Goal: Information Seeking & Learning: Get advice/opinions

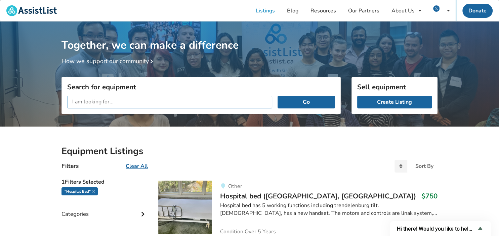
click at [164, 105] on input "text" at bounding box center [169, 102] width 205 height 13
click at [278, 96] on button "Go" at bounding box center [306, 102] width 57 height 13
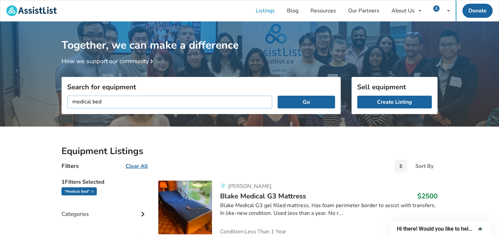
drag, startPoint x: 147, startPoint y: 99, endPoint x: 34, endPoint y: 122, distance: 115.5
click at [67, 109] on input "medical bed" at bounding box center [169, 102] width 205 height 13
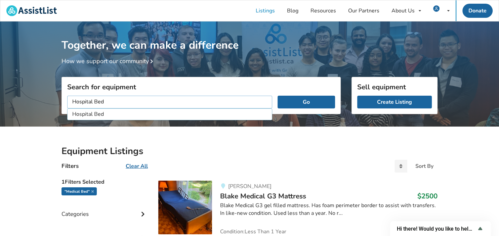
type input "Hospital Bed"
click at [278, 96] on button "Go" at bounding box center [306, 102] width 57 height 13
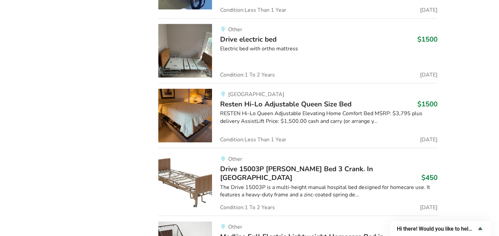
scroll to position [2981, 0]
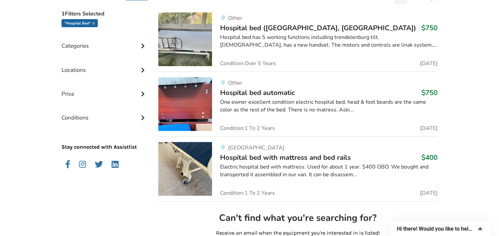
scroll to position [0, 0]
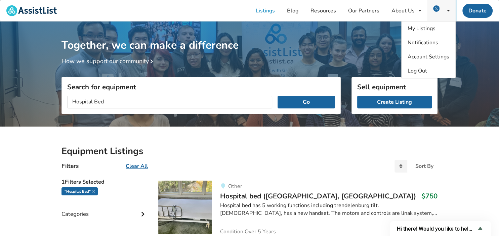
click at [437, 15] on div "My Listings Notifications Account Settings Log Out" at bounding box center [441, 10] width 29 height 21
click at [430, 24] on link "My Listings" at bounding box center [429, 29] width 54 height 14
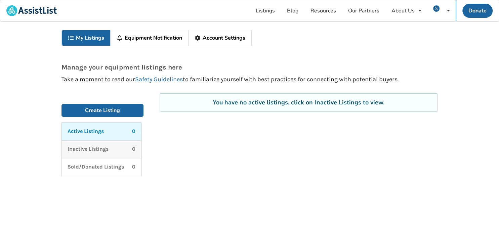
click at [99, 146] on p "Inactive Listings" at bounding box center [88, 150] width 41 height 8
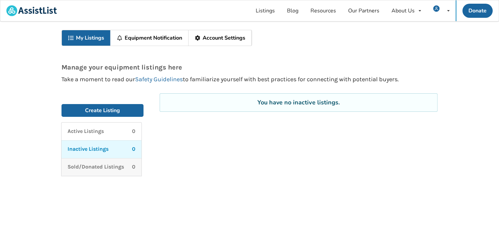
click at [99, 162] on link "Sold/Donated Listings 0" at bounding box center [102, 167] width 80 height 18
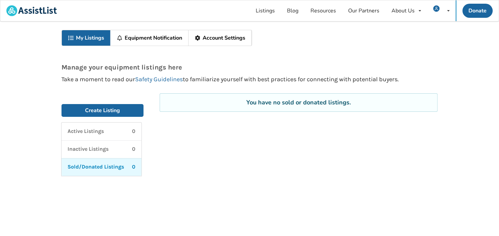
click at [144, 33] on link "Equipment Notification" at bounding box center [150, 37] width 78 height 15
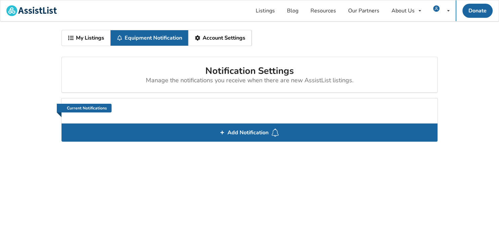
click at [226, 41] on link "Account Settings" at bounding box center [220, 37] width 63 height 15
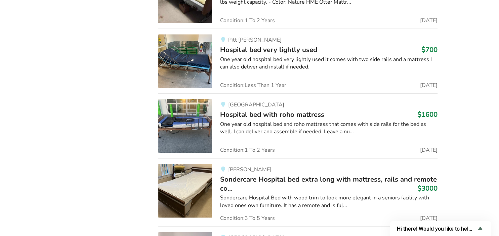
scroll to position [674, 0]
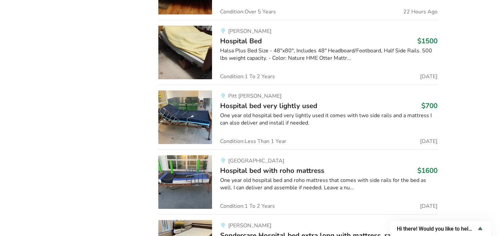
click at [183, 54] on img at bounding box center [185, 53] width 54 height 54
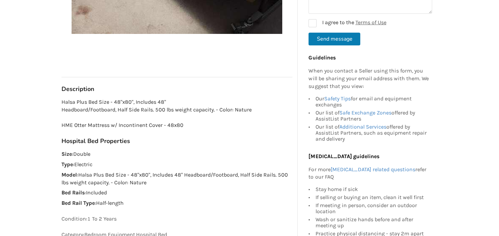
scroll to position [319, 0]
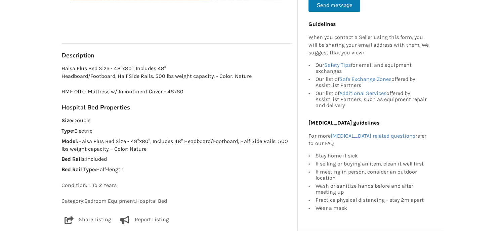
click at [123, 149] on p "Model : Halsa Plus Bed Size - 48"x80", Includes 48" Headboard/Footboard, Half S…" at bounding box center [177, 145] width 231 height 15
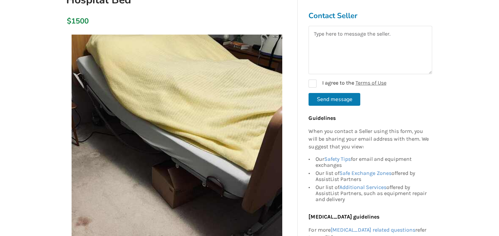
scroll to position [0, 0]
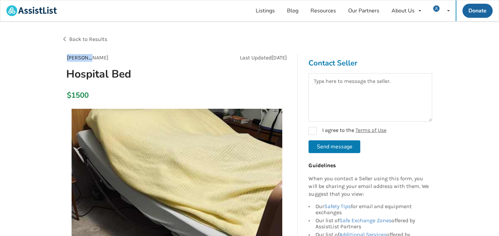
drag, startPoint x: 67, startPoint y: 58, endPoint x: 112, endPoint y: 59, distance: 45.4
click at [103, 58] on div "[PERSON_NAME]" at bounding box center [120, 58] width 116 height 8
click at [112, 59] on div "[PERSON_NAME]" at bounding box center [120, 58] width 116 height 8
click at [84, 38] on span "Back to Results" at bounding box center [88, 39] width 38 height 6
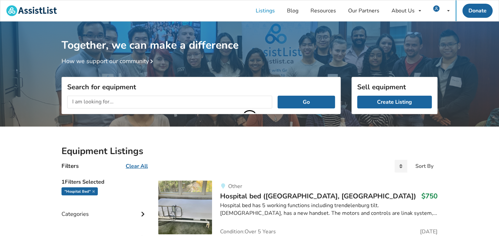
click at [163, 104] on input "text" at bounding box center [169, 102] width 205 height 13
type input "trost"
click at [278, 96] on button "Go" at bounding box center [306, 102] width 57 height 13
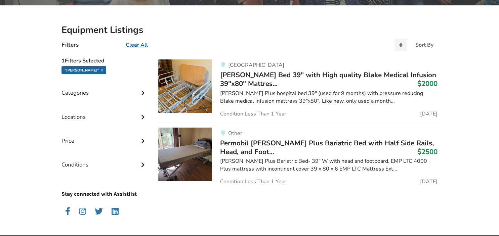
scroll to position [140, 0]
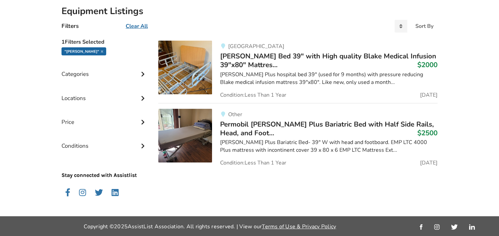
click at [350, 149] on div "Trost Plus Bariatric Bed- 39" W with head and footboard. EMP LTC 4000 Plus matt…" at bounding box center [328, 146] width 217 height 15
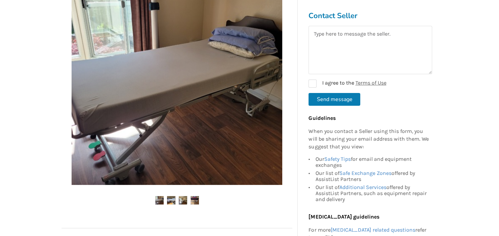
scroll to position [177, 0]
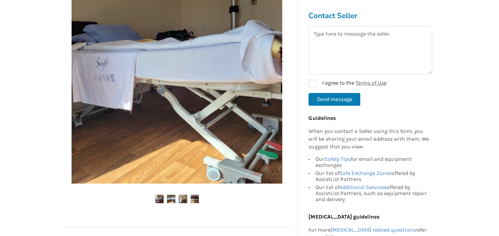
click at [168, 200] on img at bounding box center [171, 199] width 8 height 8
click at [185, 201] on img at bounding box center [183, 199] width 8 height 8
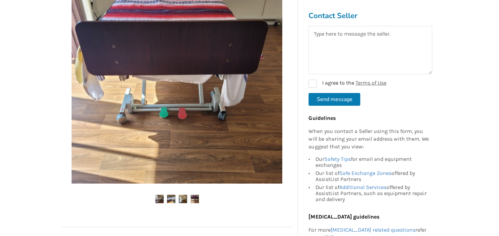
click at [196, 201] on img at bounding box center [195, 199] width 8 height 8
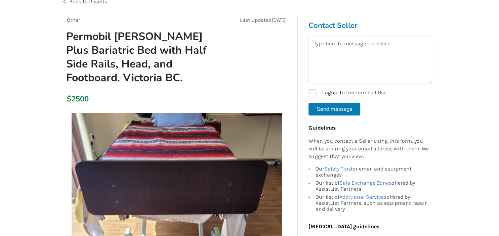
scroll to position [0, 0]
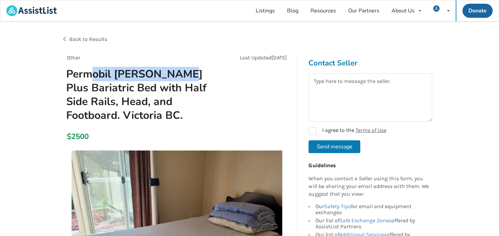
drag, startPoint x: 92, startPoint y: 72, endPoint x: 207, endPoint y: 84, distance: 116.0
click at [179, 77] on h1 "Permobil [PERSON_NAME] Plus Bariatric Bed with Half Side Rails, Head, and Footb…" at bounding box center [140, 94] width 159 height 55
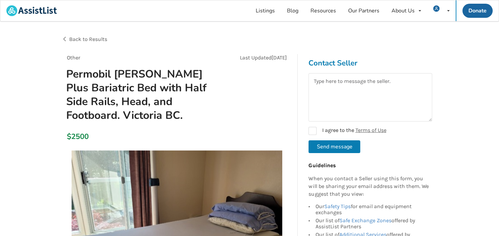
click at [211, 89] on h1 "Permobil [PERSON_NAME] Plus Bariatric Bed with Half Side Rails, Head, and Footb…" at bounding box center [140, 94] width 159 height 55
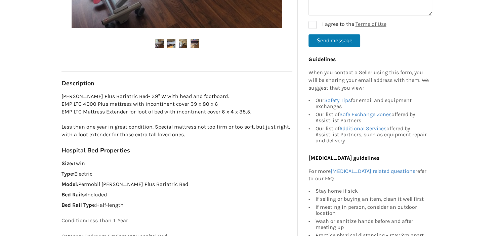
scroll to position [355, 0]
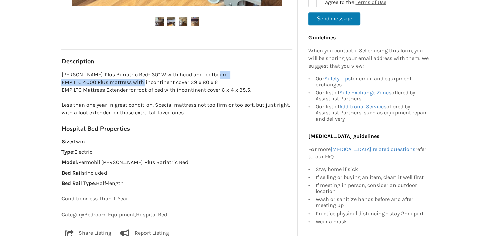
drag, startPoint x: 81, startPoint y: 80, endPoint x: 164, endPoint y: 83, distance: 83.1
click at [164, 83] on p "Trost Plus Bariatric Bed- 39" W with head and footboard. EMP LTC 4000 Plus matt…" at bounding box center [177, 94] width 231 height 46
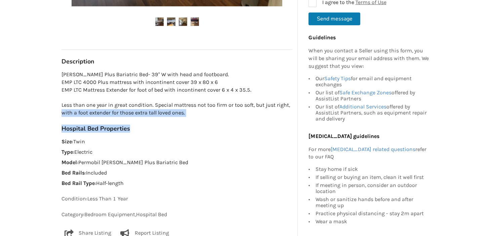
drag, startPoint x: 79, startPoint y: 111, endPoint x: 166, endPoint y: 121, distance: 88.3
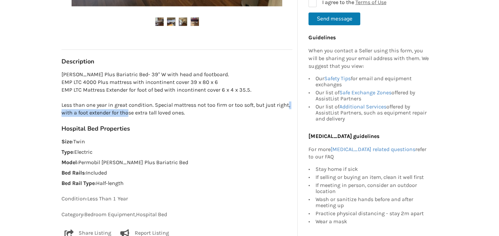
drag, startPoint x: 77, startPoint y: 111, endPoint x: 161, endPoint y: 115, distance: 84.4
click at [160, 115] on p "Trost Plus Bariatric Bed- 39" W with head and footboard. EMP LTC 4000 Plus matt…" at bounding box center [177, 94] width 231 height 46
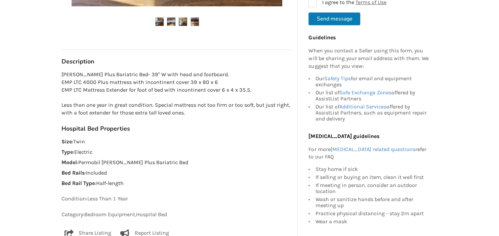
click at [178, 114] on p "Trost Plus Bariatric Bed- 39" W with head and footboard. EMP LTC 4000 Plus matt…" at bounding box center [177, 94] width 231 height 46
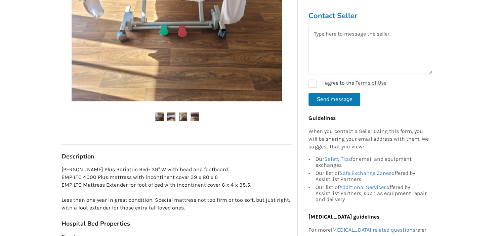
scroll to position [248, 0]
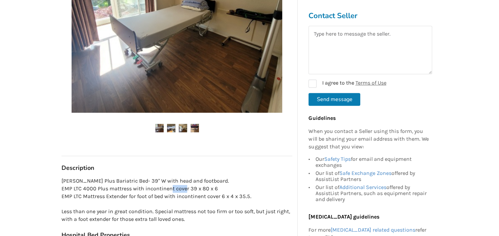
drag, startPoint x: 190, startPoint y: 188, endPoint x: 204, endPoint y: 188, distance: 13.8
click at [204, 188] on p "Trost Plus Bariatric Bed- 39" W with head and footboard. EMP LTC 4000 Plus matt…" at bounding box center [177, 200] width 231 height 46
click at [209, 188] on p "Trost Plus Bariatric Bed- 39" W with head and footboard. EMP LTC 4000 Plus matt…" at bounding box center [177, 200] width 231 height 46
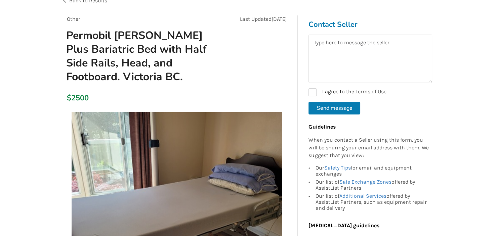
scroll to position [35, 0]
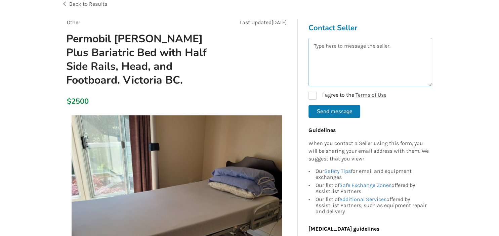
click at [367, 49] on textarea at bounding box center [371, 62] width 124 height 48
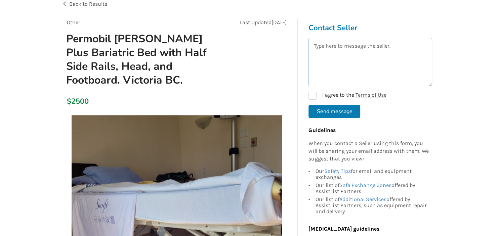
click at [345, 59] on textarea at bounding box center [371, 62] width 124 height 48
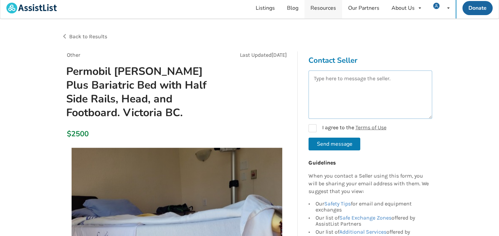
scroll to position [0, 0]
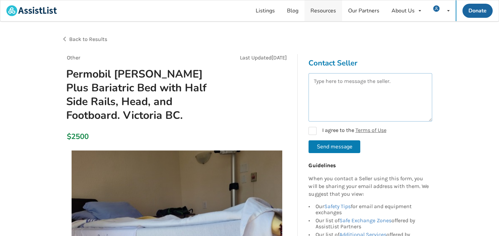
scroll to position [140, 0]
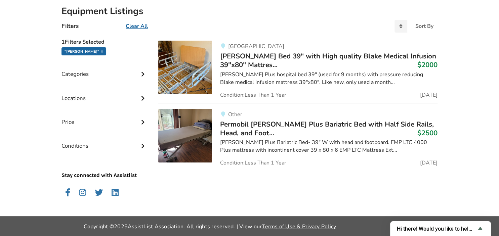
click at [264, 125] on span "Permobil Trost Plus Bariatric Bed with Half Side Rails, Head, and Foot..." at bounding box center [327, 129] width 214 height 18
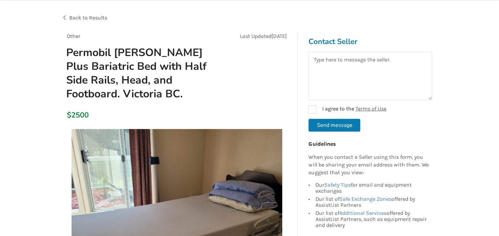
scroll to position [35, 0]
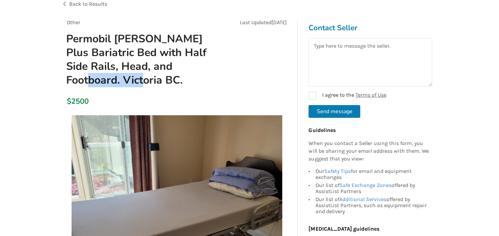
drag, startPoint x: 71, startPoint y: 81, endPoint x: 180, endPoint y: 86, distance: 109.3
click at [132, 84] on h1 "Permobil [PERSON_NAME] Plus Bariatric Bed with Half Side Rails, Head, and Footb…" at bounding box center [140, 59] width 159 height 55
click at [180, 86] on h1 "Permobil [PERSON_NAME] Plus Bariatric Bed with Half Side Rails, Head, and Footb…" at bounding box center [140, 59] width 159 height 55
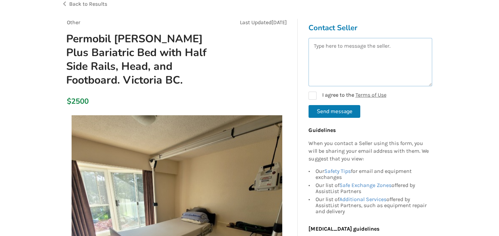
click at [341, 61] on textarea at bounding box center [371, 62] width 124 height 48
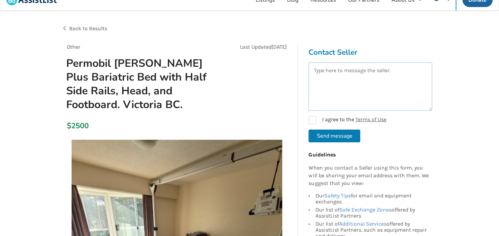
scroll to position [0, 0]
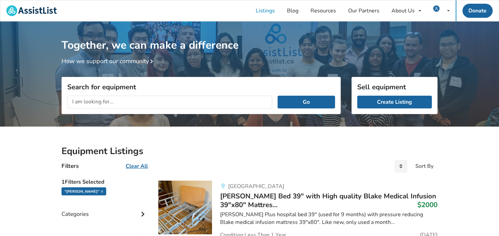
drag, startPoint x: 147, startPoint y: 102, endPoint x: 143, endPoint y: 103, distance: 4.2
click at [144, 103] on input "text" at bounding box center [169, 102] width 205 height 13
click at [278, 96] on button "Go" at bounding box center [306, 102] width 57 height 13
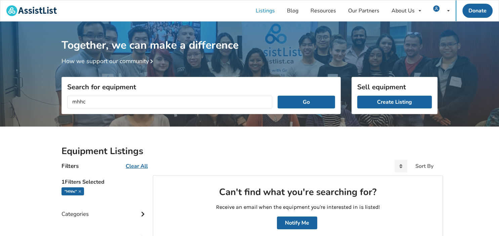
drag, startPoint x: 127, startPoint y: 113, endPoint x: 109, endPoint y: 102, distance: 21.1
click at [109, 104] on div "mhhc Go" at bounding box center [201, 102] width 279 height 24
drag, startPoint x: 110, startPoint y: 100, endPoint x: -17, endPoint y: 96, distance: 127.5
click at [67, 96] on input "mhhc" at bounding box center [169, 102] width 205 height 13
click at [278, 96] on button "Go" at bounding box center [306, 102] width 57 height 13
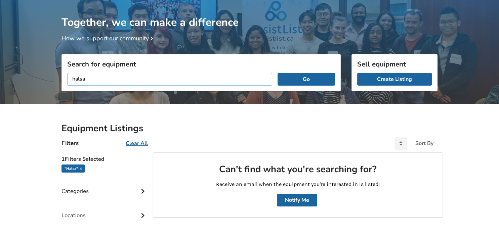
scroll to position [71, 0]
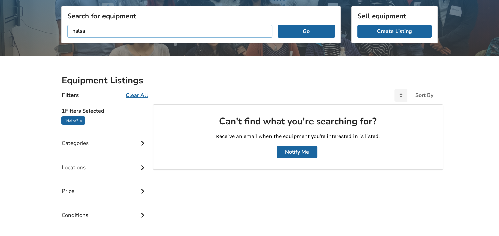
drag, startPoint x: 124, startPoint y: 30, endPoint x: -17, endPoint y: 24, distance: 141.0
click at [67, 25] on input "halsa" at bounding box center [169, 31] width 205 height 13
type input "resten"
click at [278, 25] on button "Go" at bounding box center [306, 31] width 57 height 13
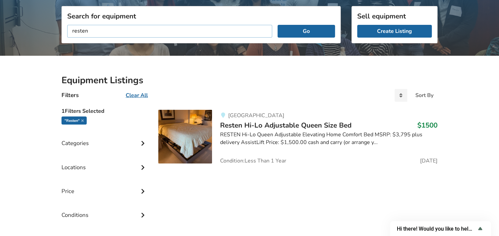
drag, startPoint x: 106, startPoint y: 30, endPoint x: -17, endPoint y: 23, distance: 123.2
click at [67, 25] on input "resten" at bounding box center [169, 31] width 205 height 13
click at [278, 25] on button "Go" at bounding box center [306, 31] width 57 height 13
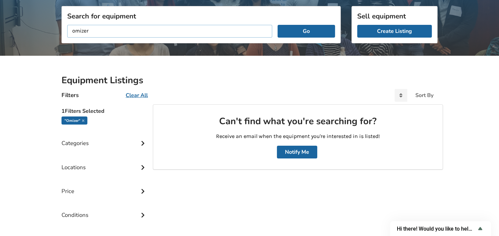
click at [74, 33] on input "omizer" at bounding box center [169, 31] width 205 height 13
click at [278, 25] on button "Go" at bounding box center [306, 31] width 57 height 13
drag, startPoint x: 138, startPoint y: 31, endPoint x: -17, endPoint y: 30, distance: 154.9
click at [67, 30] on input "pmizer" at bounding box center [169, 31] width 205 height 13
click at [278, 25] on button "Go" at bounding box center [306, 31] width 57 height 13
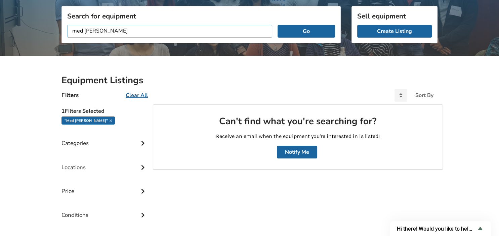
click at [84, 32] on input "med mizer" at bounding box center [169, 31] width 205 height 13
click at [278, 25] on button "Go" at bounding box center [306, 31] width 57 height 13
drag, startPoint x: 97, startPoint y: 38, endPoint x: 41, endPoint y: 40, distance: 56.5
click at [41, 40] on div "Together, we can make a difference How we support our community Search for equi…" at bounding box center [249, 121] width 499 height 340
click at [114, 28] on input "medmizer" at bounding box center [169, 31] width 205 height 13
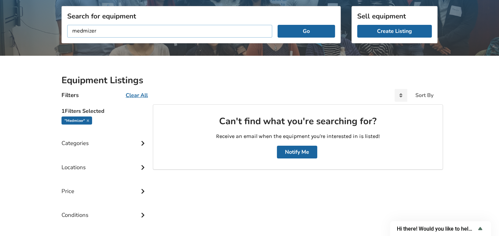
drag, startPoint x: 116, startPoint y: 31, endPoint x: -17, endPoint y: 35, distance: 133.5
click at [67, 35] on input "medmizer" at bounding box center [169, 31] width 205 height 13
type input "m"
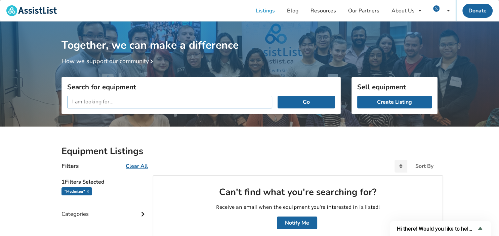
drag, startPoint x: 145, startPoint y: 100, endPoint x: 130, endPoint y: 102, distance: 14.8
click at [130, 102] on input "text" at bounding box center [169, 102] width 205 height 13
click at [278, 96] on button "Go" at bounding box center [306, 102] width 57 height 13
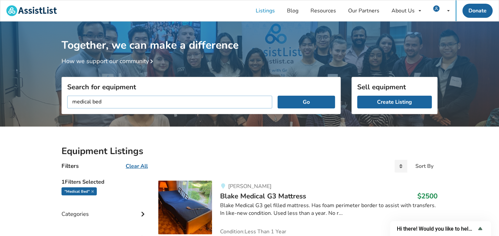
drag, startPoint x: 138, startPoint y: 103, endPoint x: -17, endPoint y: 98, distance: 155.0
click at [67, 98] on input "medical bed" at bounding box center [169, 102] width 205 height 13
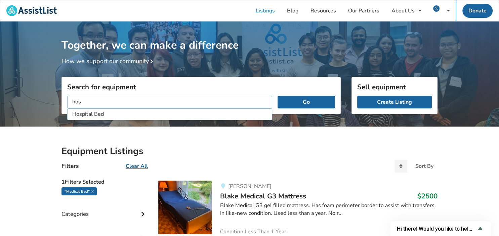
type input "Hospital Bed"
click at [278, 96] on button "Go" at bounding box center [306, 102] width 57 height 13
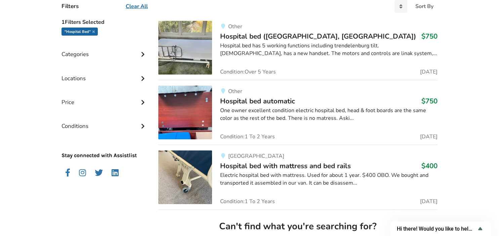
scroll to position [106, 0]
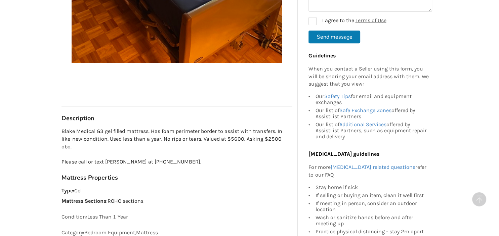
scroll to position [284, 0]
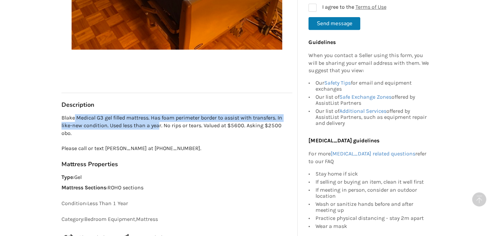
drag, startPoint x: 75, startPoint y: 119, endPoint x: 197, endPoint y: 125, distance: 122.8
click at [166, 124] on p "Blake Medical G3 gel filled mattress. Has foam perimeter border to assist with …" at bounding box center [177, 133] width 231 height 38
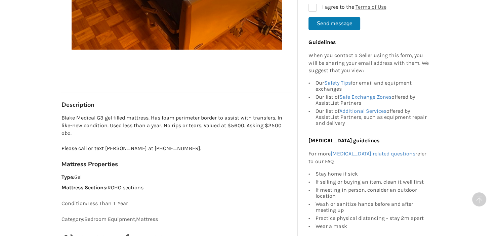
click at [197, 125] on p "Blake Medical G3 gel filled mattress. Has foam perimeter border to assist with …" at bounding box center [177, 133] width 231 height 38
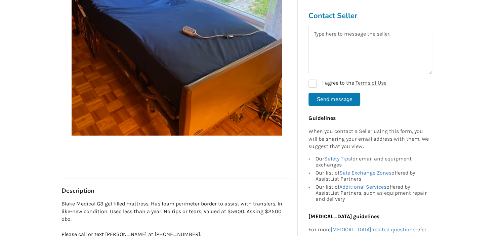
scroll to position [213, 0]
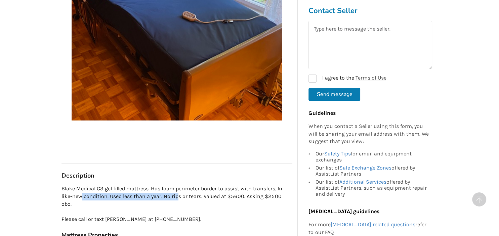
drag, startPoint x: 82, startPoint y: 195, endPoint x: 187, endPoint y: 194, distance: 105.5
click at [187, 194] on p "Blake Medical G3 gel filled mattress. Has foam perimeter border to assist with …" at bounding box center [177, 204] width 231 height 38
click at [208, 195] on p "Blake Medical G3 gel filled mattress. Has foam perimeter border to assist with …" at bounding box center [177, 204] width 231 height 38
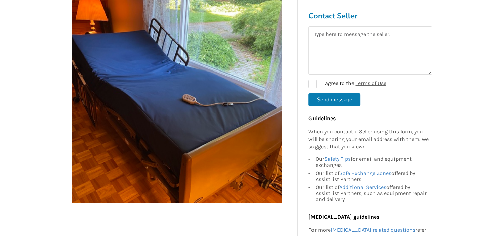
scroll to position [201, 0]
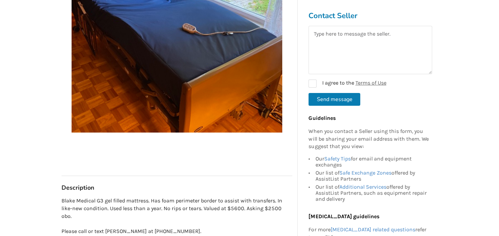
click at [189, 97] on img at bounding box center [177, 27] width 211 height 211
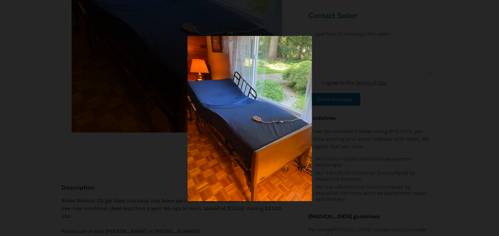
click at [122, 183] on div at bounding box center [250, 118] width 266 height 165
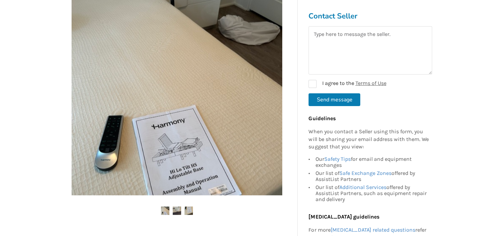
scroll to position [177, 0]
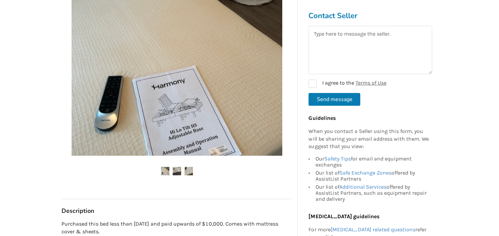
click at [178, 172] on img at bounding box center [177, 171] width 8 height 8
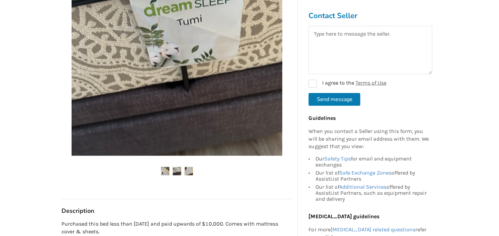
click at [189, 172] on img at bounding box center [189, 171] width 8 height 8
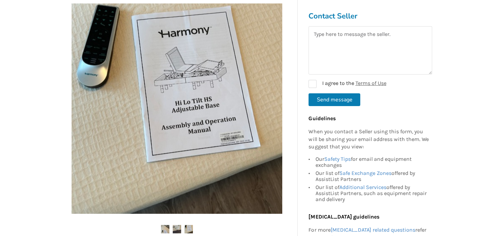
scroll to position [71, 0]
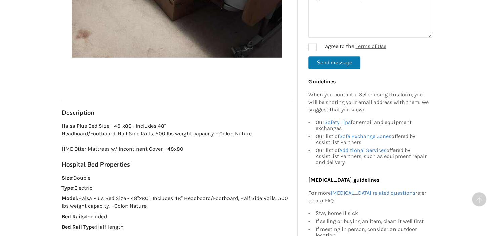
scroll to position [284, 0]
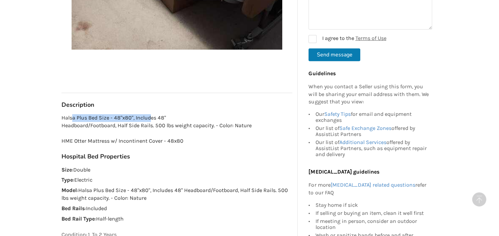
drag, startPoint x: 72, startPoint y: 118, endPoint x: 153, endPoint y: 118, distance: 81.0
click at [152, 118] on p "Halsa Plus Bed Size - 48"x80", Includes 48" Headboard/Footboard, Half Side Rail…" at bounding box center [177, 129] width 231 height 31
click at [164, 118] on p "Halsa Plus Bed Size - 48"x80", Includes 48" Headboard/Footboard, Half Side Rail…" at bounding box center [177, 129] width 231 height 31
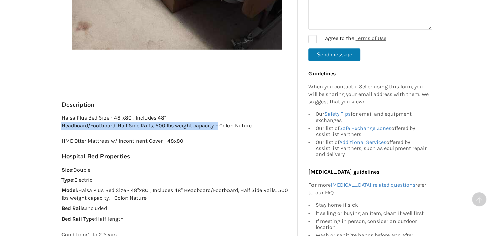
drag, startPoint x: 58, startPoint y: 125, endPoint x: 219, endPoint y: 127, distance: 161.0
click at [217, 127] on div "Langley Last Updated Aug 10 Hospital Bed $1500 Langley Aug 10 Hospital Bed $150…" at bounding box center [177, 32] width 242 height 496
click at [237, 127] on p "Halsa Plus Bed Size - 48"x80", Includes 48" Headboard/Footboard, Half Side Rail…" at bounding box center [177, 129] width 231 height 31
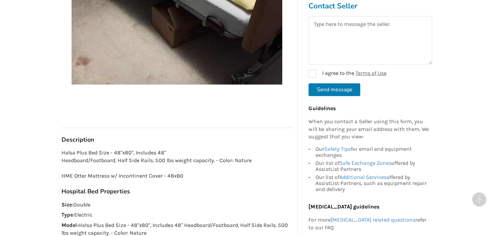
scroll to position [248, 0]
drag, startPoint x: 158, startPoint y: 161, endPoint x: 231, endPoint y: 163, distance: 73.0
click at [210, 163] on p "Halsa Plus Bed Size - 48"x80", Includes 48" Headboard/Footboard, Half Side Rail…" at bounding box center [177, 165] width 231 height 31
click at [241, 163] on p "Halsa Plus Bed Size - 48"x80", Includes 48" Headboard/Footboard, Half Side Rail…" at bounding box center [177, 165] width 231 height 31
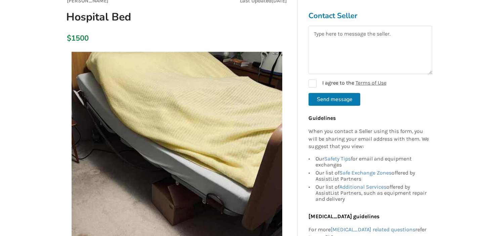
scroll to position [142, 0]
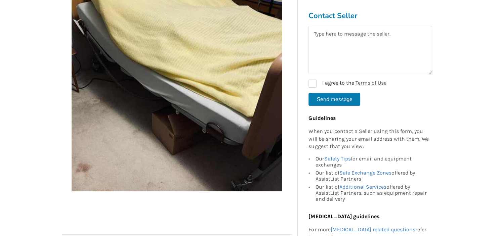
click at [242, 139] on img at bounding box center [177, 86] width 211 height 211
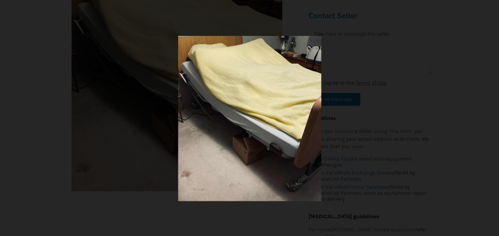
click at [409, 110] on div at bounding box center [249, 118] width 499 height 236
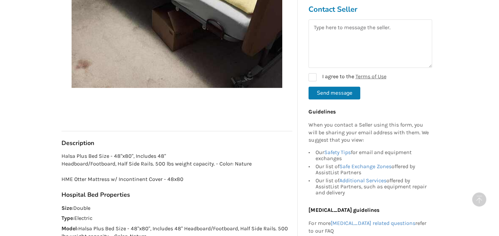
scroll to position [319, 0]
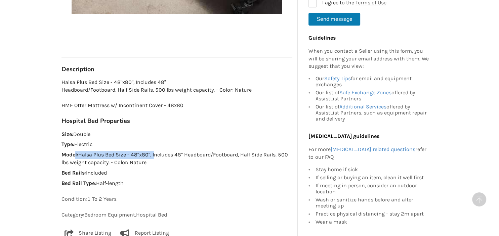
drag, startPoint x: 76, startPoint y: 157, endPoint x: 154, endPoint y: 157, distance: 78.0
click at [154, 157] on p "Model : Halsa Plus Bed Size - 48"x80", Includes 48" Headboard/Footboard, Half S…" at bounding box center [177, 158] width 231 height 15
click at [172, 157] on p "Model : Halsa Plus Bed Size - 48"x80", Includes 48" Headboard/Footboard, Half S…" at bounding box center [177, 158] width 231 height 15
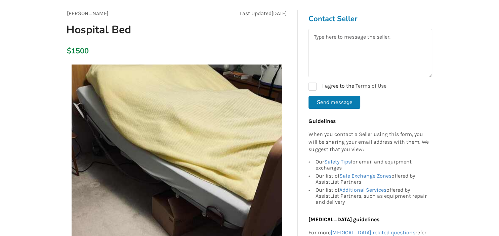
scroll to position [71, 0]
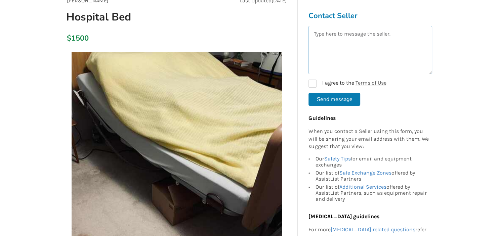
click at [337, 42] on textarea at bounding box center [371, 50] width 124 height 48
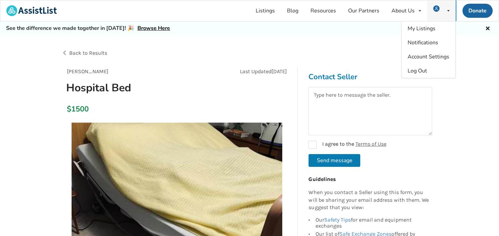
click at [445, 14] on div "My Listings Notifications Account Settings Log Out" at bounding box center [441, 10] width 29 height 21
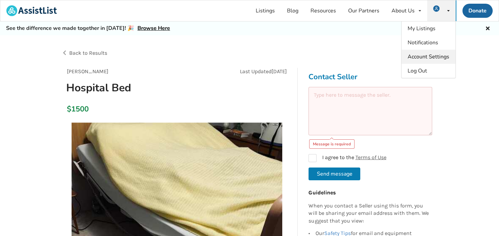
click at [429, 54] on span "Account Settings" at bounding box center [429, 56] width 42 height 7
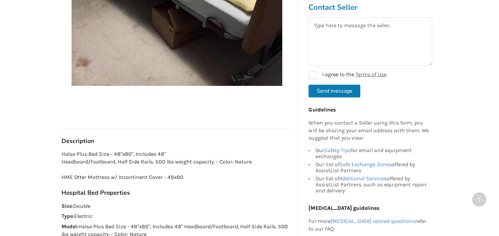
scroll to position [248, 0]
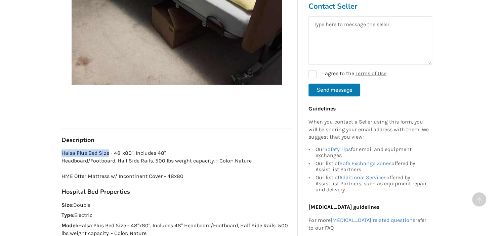
drag, startPoint x: 62, startPoint y: 154, endPoint x: 108, endPoint y: 153, distance: 46.1
click at [108, 153] on p "Halsa Plus Bed Size - 48"x80", Includes 48" Headboard/Footboard, Half Side Rail…" at bounding box center [177, 165] width 231 height 31
copy p "Halsa Plus Bed Size"
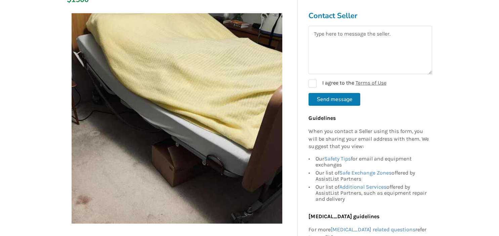
scroll to position [35, 0]
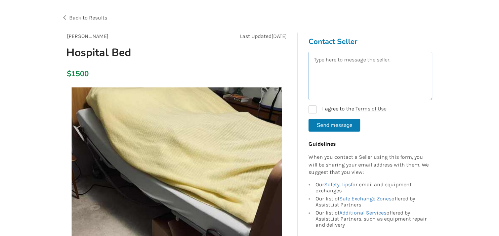
click at [365, 86] on textarea at bounding box center [371, 76] width 124 height 48
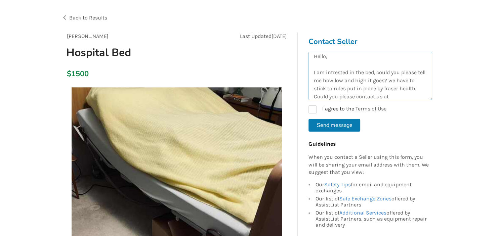
scroll to position [11, 0]
click at [334, 66] on textarea "Hello, I am intrested in the bed, could you please tell me how low and high it …" at bounding box center [371, 76] width 124 height 48
click at [0, 0] on lt-span "int e rested" at bounding box center [0, 0] width 0 height 0
click at [325, 64] on textarea "Hello, I am interested in the bed, could you please tell me how low and high it…" at bounding box center [371, 76] width 124 height 48
click at [412, 79] on textarea "Hello, I am very interested in the bed, could you please tell me how low and hi…" at bounding box center [371, 76] width 124 height 48
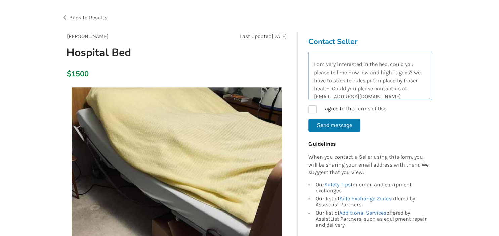
click at [0, 0] on lt-span "Fraser" at bounding box center [0, 0] width 0 height 0
click at [416, 73] on textarea "Hello, I am very interested in the bed, could you please tell me how low and hi…" at bounding box center [371, 76] width 124 height 48
click at [0, 0] on lt-strong "W" at bounding box center [0, 0] width 0 height 0
drag, startPoint x: 381, startPoint y: 97, endPoint x: 310, endPoint y: 55, distance: 83.1
click at [310, 55] on textarea "Hello, I am very interested in the bed, could you please tell me how low and hi…" at bounding box center [371, 76] width 124 height 48
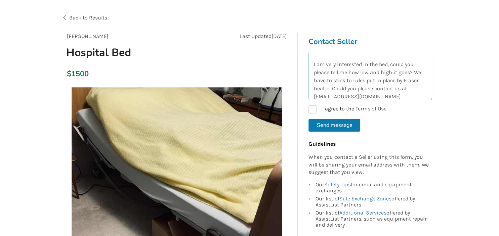
type textarea "Hello, I am very interested in the bed, could you please tell me how low and hi…"
click at [315, 104] on form "Hello, I am very interested in the bed, could you please tell me how low and hi…" at bounding box center [371, 92] width 124 height 80
click at [315, 114] on form "Hello, I am very interested in the bed, could you please tell me how low and hi…" at bounding box center [371, 92] width 124 height 80
click at [309, 108] on label "I agree to the Terms of Use" at bounding box center [348, 110] width 78 height 8
checkbox input "true"
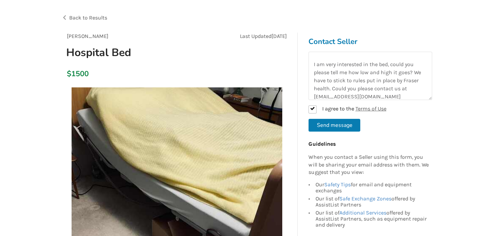
click at [337, 129] on button "Send message" at bounding box center [335, 125] width 52 height 13
checkbox input "false"
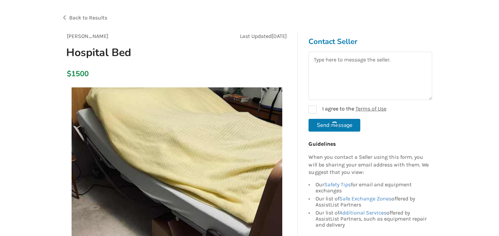
scroll to position [0, 0]
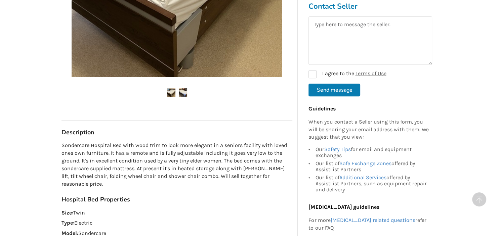
scroll to position [355, 0]
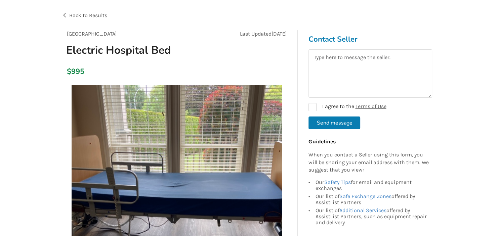
scroll to position [142, 0]
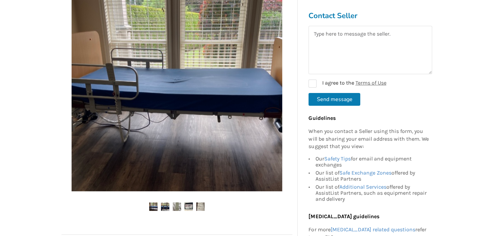
click at [166, 210] on img at bounding box center [165, 207] width 8 height 8
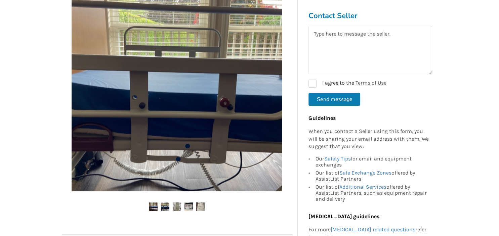
click at [176, 208] on img at bounding box center [177, 207] width 8 height 8
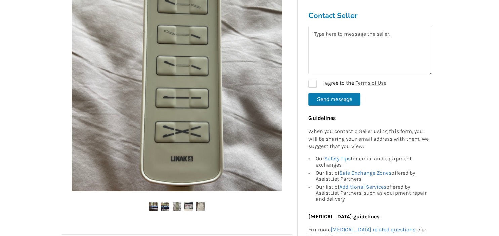
click at [188, 206] on img at bounding box center [189, 207] width 8 height 8
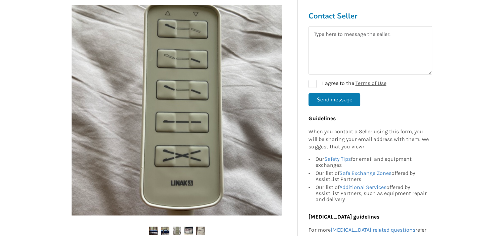
scroll to position [177, 0]
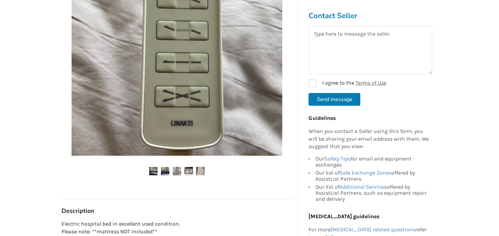
click at [197, 170] on img at bounding box center [200, 171] width 8 height 8
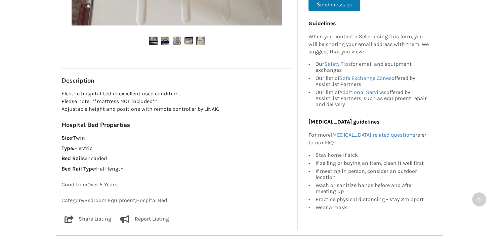
scroll to position [319, 0]
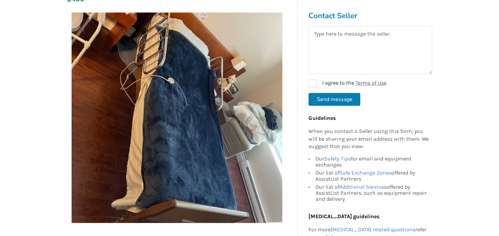
scroll to position [106, 0]
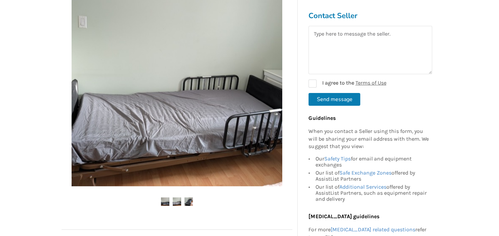
scroll to position [106, 0]
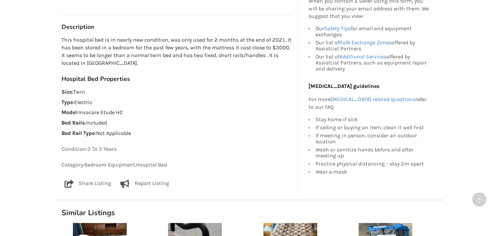
scroll to position [390, 0]
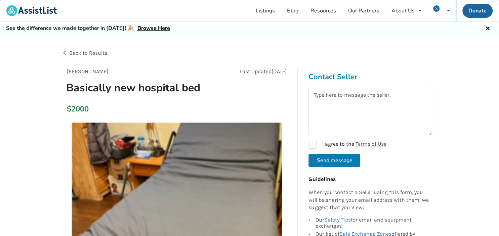
scroll to position [35, 0]
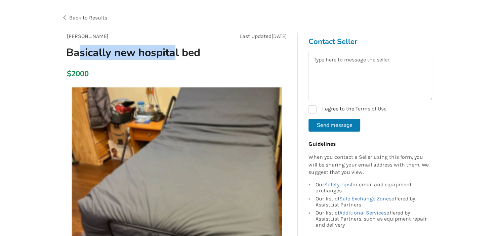
drag, startPoint x: 77, startPoint y: 51, endPoint x: 177, endPoint y: 57, distance: 101.0
click at [176, 57] on h1 "Basically new hospital bed" at bounding box center [140, 53] width 159 height 14
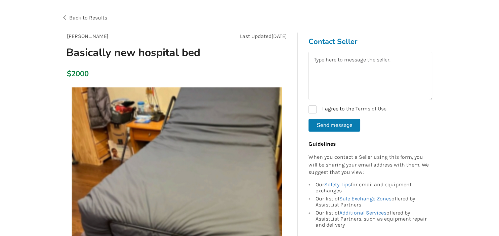
click at [181, 57] on h1 "Basically new hospital bed" at bounding box center [140, 53] width 159 height 14
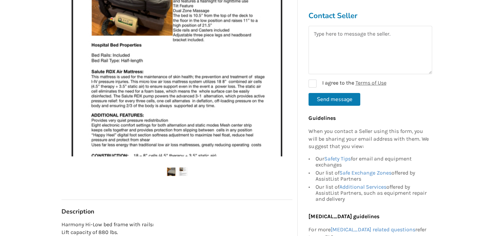
scroll to position [177, 0]
click at [182, 171] on img at bounding box center [183, 171] width 8 height 8
click at [175, 168] on img at bounding box center [171, 171] width 8 height 8
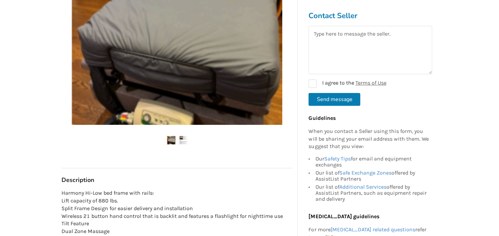
scroll to position [319, 0]
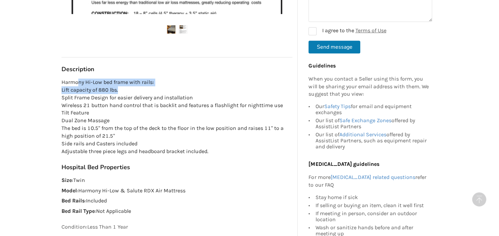
drag, startPoint x: 80, startPoint y: 81, endPoint x: 164, endPoint y: 91, distance: 84.9
click at [161, 90] on p "Harmony Hi-Low bed frame with rails: Lift capacity of 880 lbs. Split Frame Desi…" at bounding box center [177, 117] width 231 height 77
click at [181, 108] on p "Harmony Hi-Low bed frame with rails: Lift capacity of 880 lbs. Split Frame Desi…" at bounding box center [177, 117] width 231 height 77
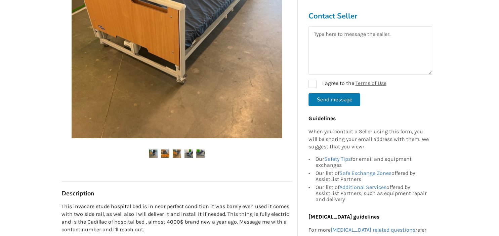
scroll to position [248, 0]
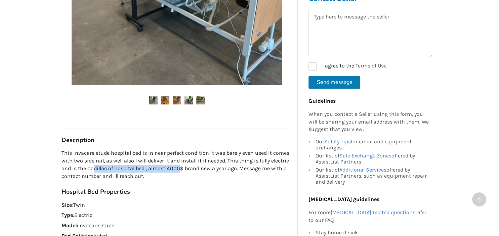
drag, startPoint x: 102, startPoint y: 167, endPoint x: 230, endPoint y: 171, distance: 128.1
click at [197, 171] on p "This invacare etude hospital bed is in near perfect condition it was barely eve…" at bounding box center [177, 165] width 231 height 31
click at [230, 171] on p "This invacare etude hospital bed is in near perfect condition it was barely eve…" at bounding box center [177, 165] width 231 height 31
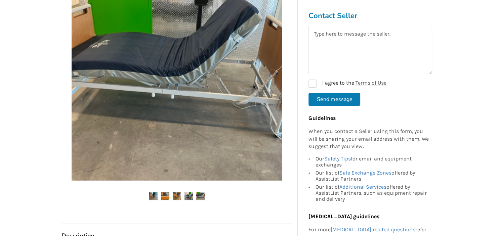
scroll to position [213, 0]
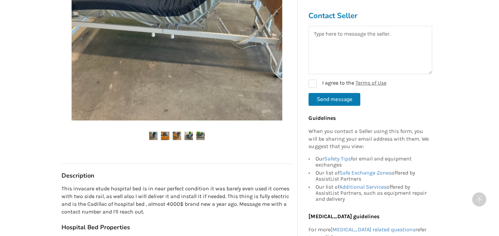
click at [165, 133] on img at bounding box center [165, 136] width 8 height 8
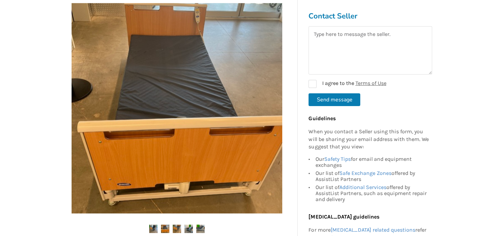
scroll to position [106, 0]
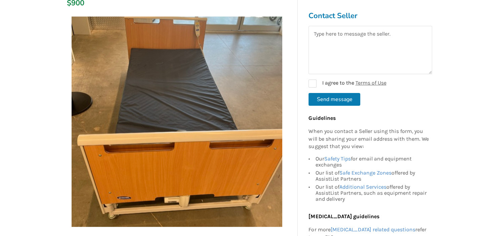
click at [181, 151] on img at bounding box center [177, 121] width 211 height 211
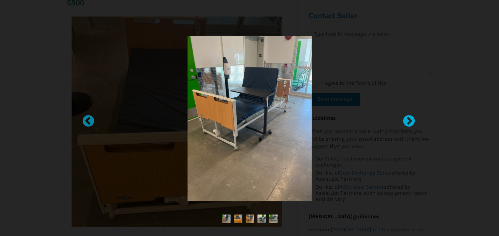
click at [409, 121] on div at bounding box center [405, 118] width 7 height 7
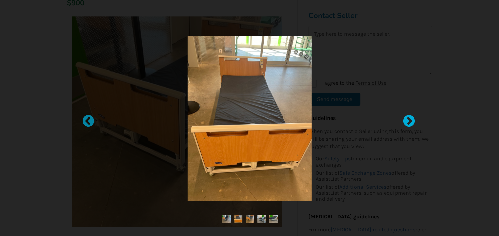
click at [409, 121] on div at bounding box center [405, 118] width 7 height 7
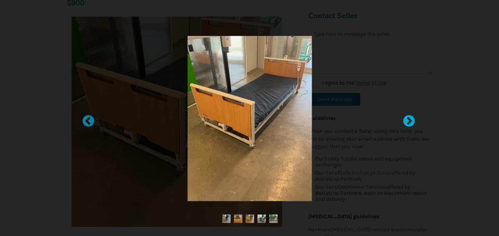
click at [409, 121] on div at bounding box center [405, 118] width 7 height 7
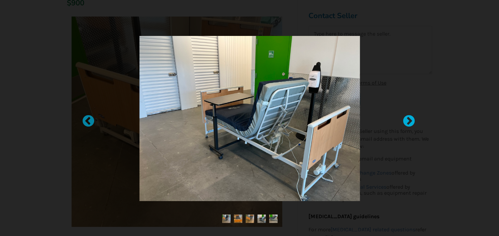
click at [409, 121] on div at bounding box center [405, 118] width 7 height 7
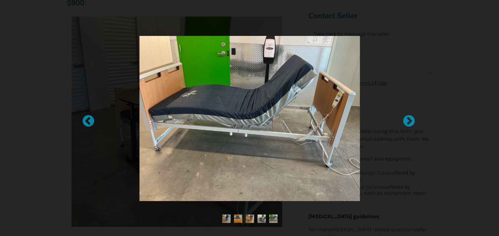
click at [341, 96] on img at bounding box center [249, 118] width 220 height 165
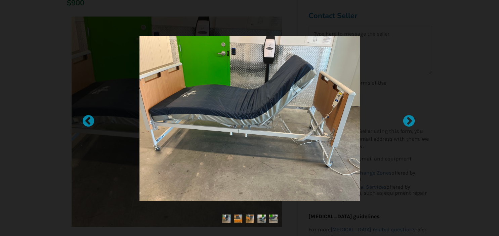
click at [430, 111] on div at bounding box center [249, 118] width 499 height 236
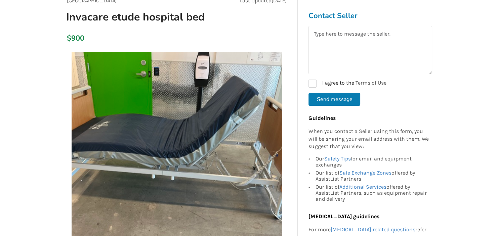
scroll to position [35, 0]
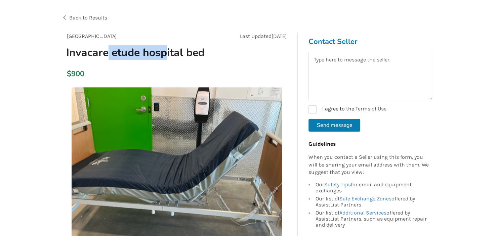
drag, startPoint x: 109, startPoint y: 51, endPoint x: 179, endPoint y: 55, distance: 70.4
click at [174, 55] on h1 "Invacare etude hospital bed" at bounding box center [140, 53] width 159 height 14
click at [185, 56] on h1 "Invacare etude hospital bed" at bounding box center [140, 53] width 159 height 14
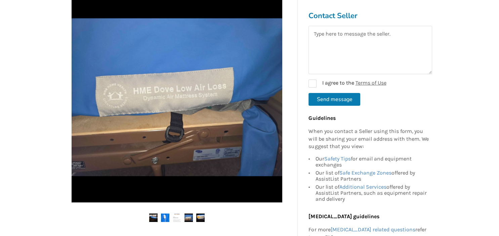
scroll to position [177, 0]
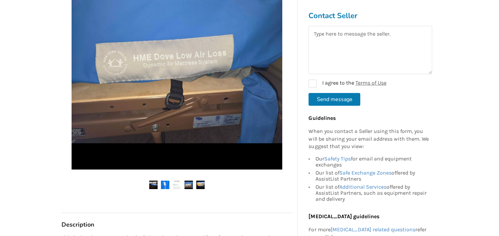
click at [152, 186] on img at bounding box center [153, 185] width 8 height 8
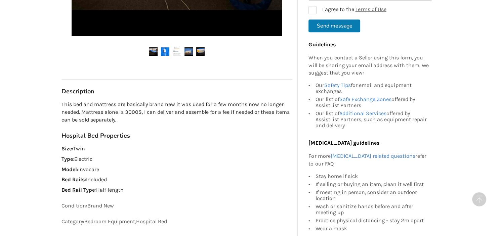
scroll to position [319, 0]
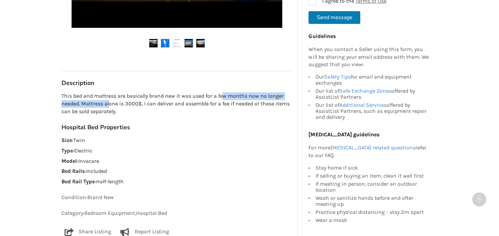
drag, startPoint x: 109, startPoint y: 101, endPoint x: 222, endPoint y: 99, distance: 113.3
click at [222, 99] on p "This bed and mattress are basically brand new it was used for a few months now …" at bounding box center [177, 103] width 231 height 23
click at [148, 106] on p "This bed and mattress are basically brand new it was used for a few months now …" at bounding box center [177, 103] width 231 height 23
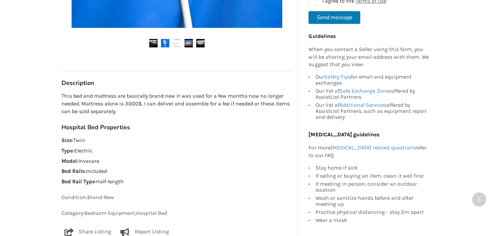
drag, startPoint x: 147, startPoint y: 105, endPoint x: 231, endPoint y: 108, distance: 83.8
click at [231, 108] on p "This bed and mattress are basically brand new it was used for a few months now …" at bounding box center [177, 103] width 231 height 23
click at [257, 108] on p "This bed and mattress are basically brand new it was used for a few months now …" at bounding box center [177, 103] width 231 height 23
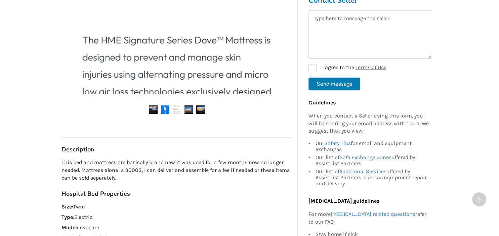
scroll to position [177, 0]
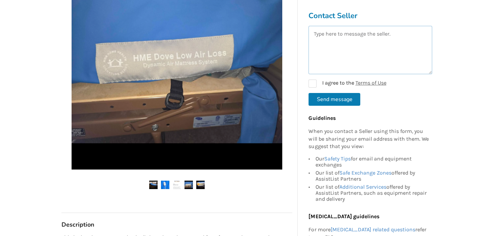
paste textarea "I am very interested in the bed, could you please tell me how low and high it g…"
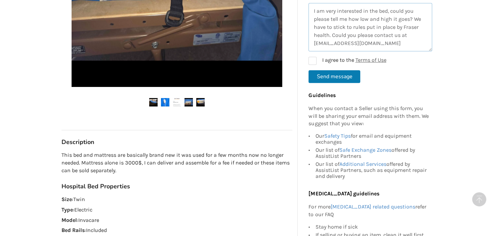
scroll to position [319, 0]
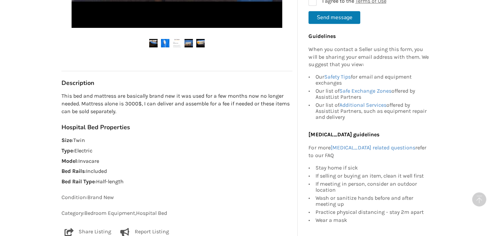
type textarea "I am very interested in the bed, could you please tell me how low and high it g…"
drag, startPoint x: 93, startPoint y: 162, endPoint x: 80, endPoint y: 162, distance: 13.1
click at [80, 162] on p "Model : Invacare" at bounding box center [177, 162] width 231 height 8
copy p "Invacare"
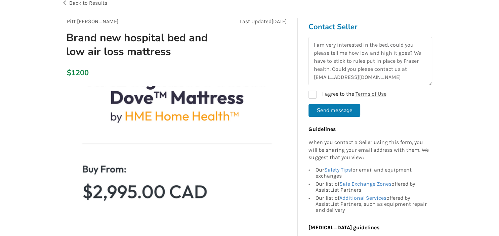
scroll to position [177, 0]
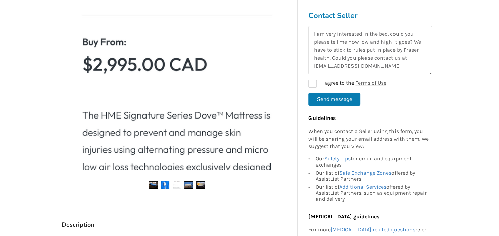
click at [155, 186] on img at bounding box center [153, 185] width 8 height 8
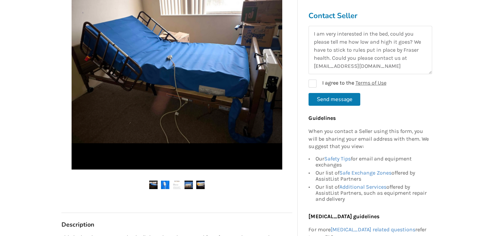
scroll to position [142, 0]
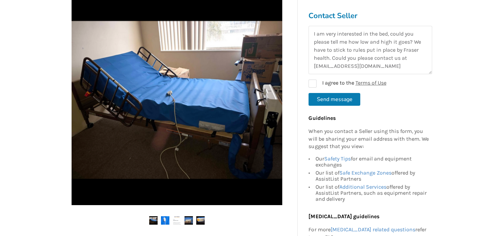
click at [188, 221] on img at bounding box center [189, 220] width 8 height 8
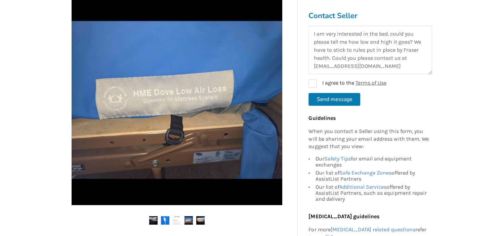
click at [201, 221] on img at bounding box center [200, 220] width 8 height 8
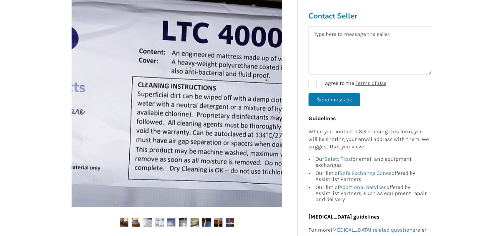
scroll to position [142, 0]
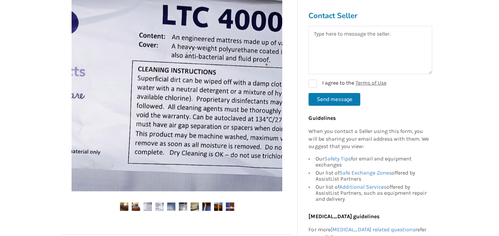
click at [118, 210] on ul at bounding box center [177, 207] width 231 height 9
click at [122, 208] on img at bounding box center [124, 207] width 8 height 8
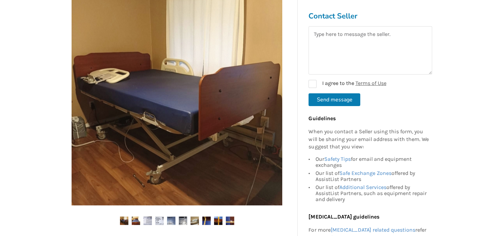
scroll to position [106, 0]
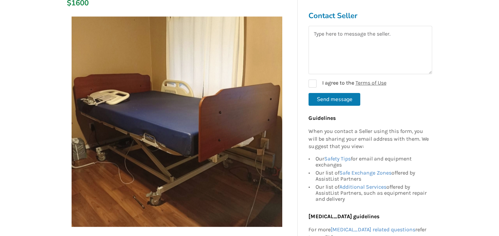
click at [253, 124] on img at bounding box center [177, 121] width 211 height 211
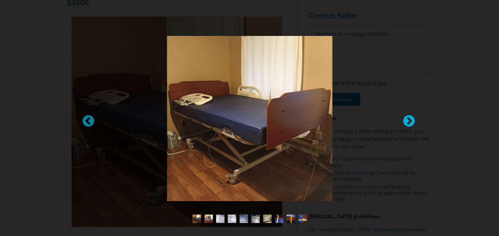
click at [409, 120] on div at bounding box center [405, 118] width 7 height 7
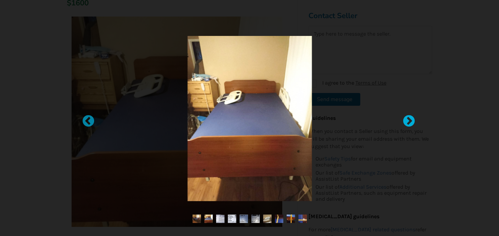
click at [409, 120] on div at bounding box center [405, 118] width 7 height 7
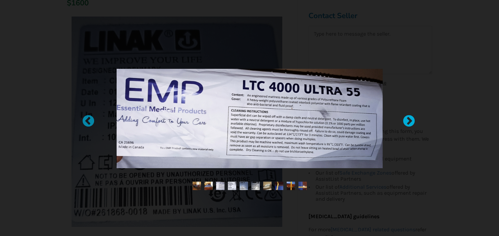
click at [409, 120] on div at bounding box center [405, 118] width 7 height 7
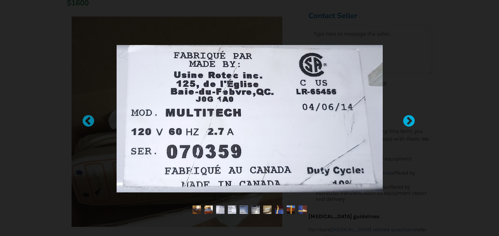
click at [409, 120] on div at bounding box center [405, 118] width 7 height 7
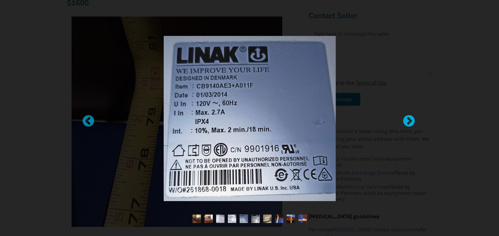
click at [409, 120] on div at bounding box center [405, 118] width 7 height 7
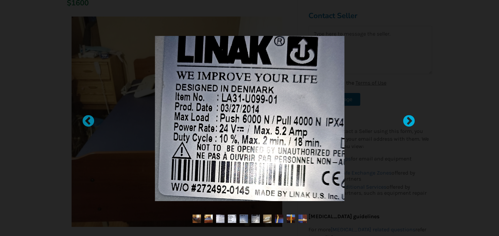
click at [409, 119] on div at bounding box center [405, 118] width 7 height 7
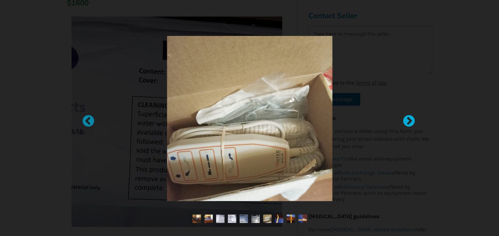
click at [409, 119] on div at bounding box center [405, 118] width 7 height 7
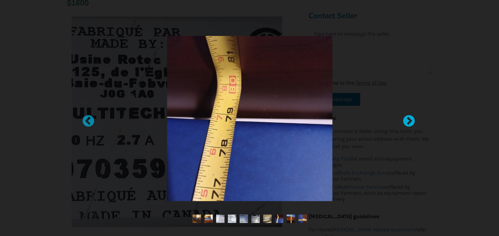
click at [409, 119] on div at bounding box center [405, 118] width 7 height 7
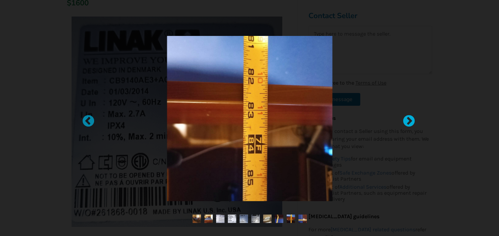
click at [409, 119] on div at bounding box center [405, 118] width 7 height 7
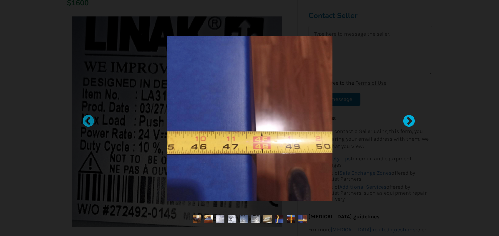
click at [409, 119] on div at bounding box center [405, 118] width 7 height 7
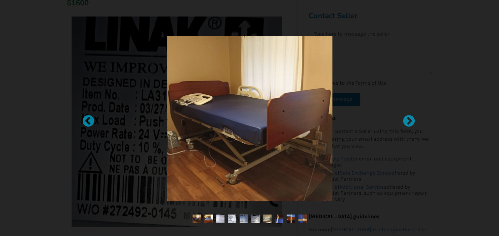
click at [496, 41] on div at bounding box center [249, 118] width 499 height 236
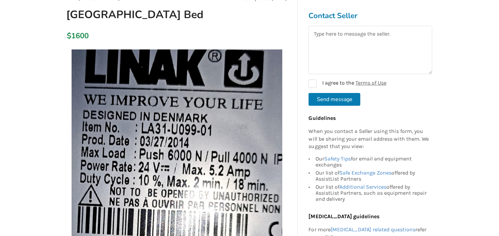
scroll to position [0, 0]
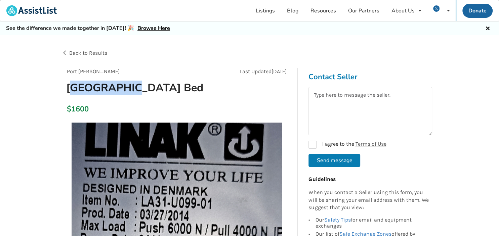
drag, startPoint x: 73, startPoint y: 89, endPoint x: 130, endPoint y: 93, distance: 57.3
click at [128, 93] on h1 "[GEOGRAPHIC_DATA] Bed" at bounding box center [140, 88] width 159 height 14
click at [139, 93] on h1 "[GEOGRAPHIC_DATA] Bed" at bounding box center [140, 88] width 159 height 14
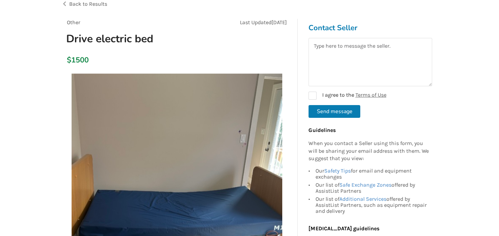
scroll to position [71, 0]
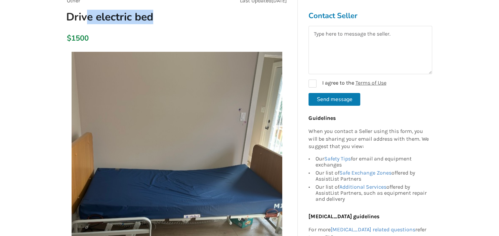
drag, startPoint x: 130, startPoint y: 16, endPoint x: 217, endPoint y: 24, distance: 87.3
click at [161, 18] on h1 "Drive electric bed" at bounding box center [140, 17] width 159 height 14
click at [217, 24] on div "Other Last Updated [DATE] Drive electric bed" at bounding box center [177, 13] width 231 height 32
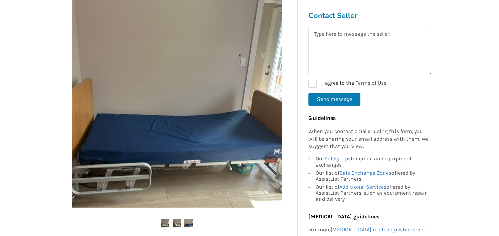
scroll to position [177, 0]
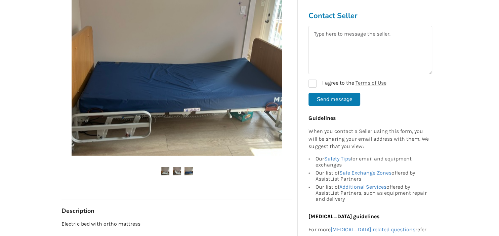
click at [179, 172] on img at bounding box center [177, 171] width 8 height 8
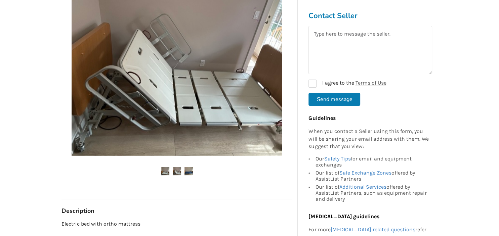
click at [189, 168] on img at bounding box center [189, 171] width 8 height 8
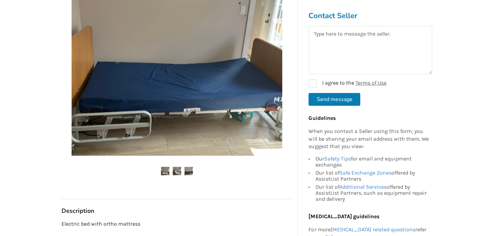
click at [167, 173] on img at bounding box center [165, 171] width 8 height 8
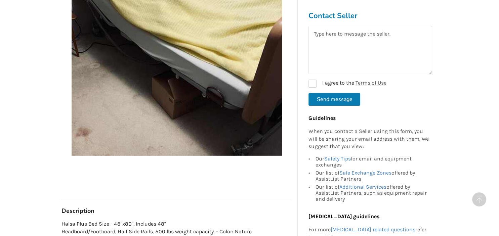
scroll to position [319, 0]
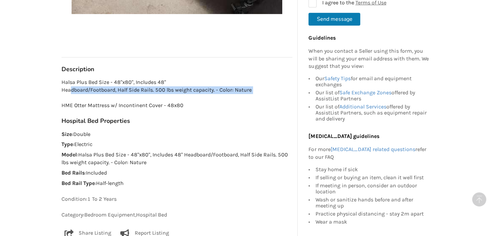
drag, startPoint x: 72, startPoint y: 86, endPoint x: 175, endPoint y: 95, distance: 103.9
click at [164, 95] on p "Halsa Plus Bed Size - 48"x80", Includes 48" Headboard/Footboard, Half Side Rail…" at bounding box center [177, 94] width 231 height 31
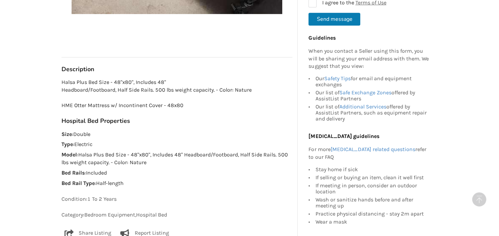
click at [204, 95] on p "Halsa Plus Bed Size - 48"x80", Includes 48" Headboard/Footboard, Half Side Rail…" at bounding box center [177, 94] width 231 height 31
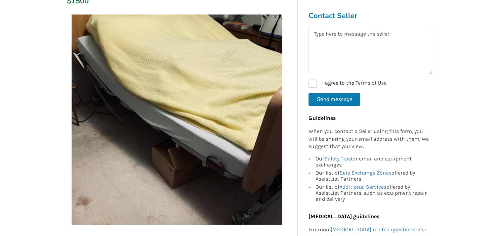
scroll to position [71, 0]
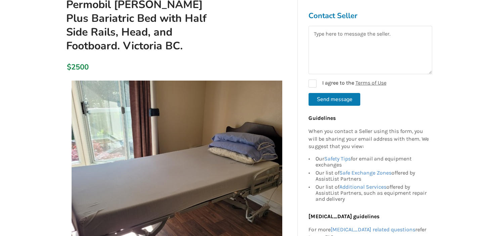
scroll to position [71, 0]
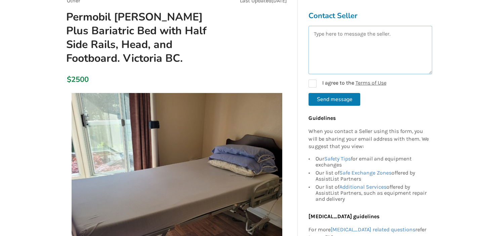
click at [346, 48] on textarea at bounding box center [371, 50] width 124 height 48
click at [346, 54] on textarea at bounding box center [371, 50] width 124 height 48
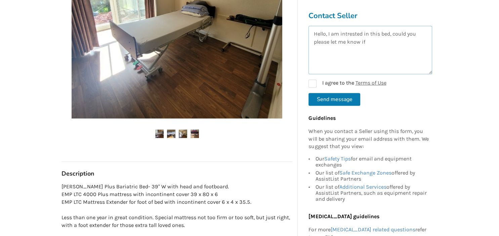
scroll to position [177, 0]
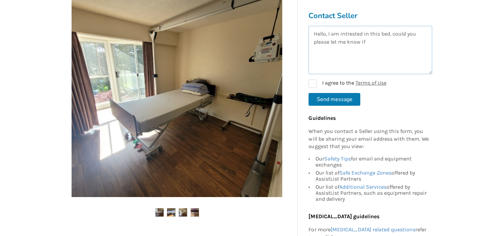
click at [350, 36] on textarea "Hello, I am intrested in this bed, could you please let me know if" at bounding box center [371, 50] width 124 height 48
click at [0, 0] on lt-span "int e rested" at bounding box center [0, 0] width 0 height 0
click at [380, 42] on textarea "Hello, I am interested in this bed, could you please let me know if" at bounding box center [371, 50] width 124 height 48
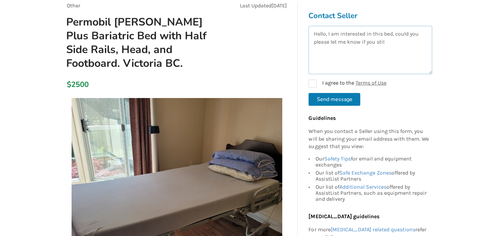
scroll to position [71, 0]
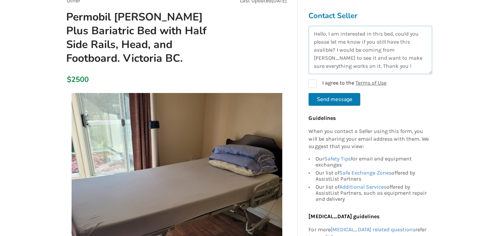
click at [330, 49] on textarea "Hello, I am interested in this bed, could you please let me know if you still h…" at bounding box center [371, 50] width 124 height 48
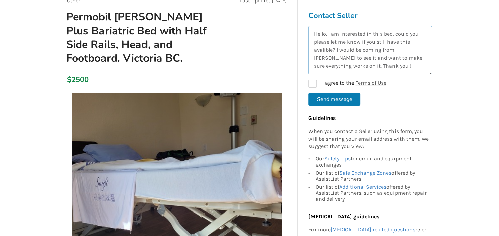
click at [331, 46] on textarea "Hello, I am interested in this bed, could you please let me know if you still h…" at bounding box center [371, 50] width 124 height 48
click at [326, 49] on textarea "Hello, I am interested in this bed, could you please let me know if you still h…" at bounding box center [371, 50] width 124 height 48
click at [0, 0] on lt-span "av alible" at bounding box center [0, 0] width 0 height 0
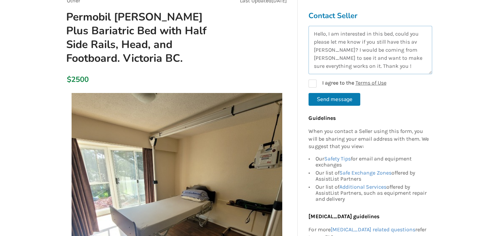
drag, startPoint x: 327, startPoint y: 49, endPoint x: 315, endPoint y: 51, distance: 13.0
click at [315, 51] on textarea "Hello, I am interested in this bed, could you please let me know if you still h…" at bounding box center [371, 50] width 124 height 48
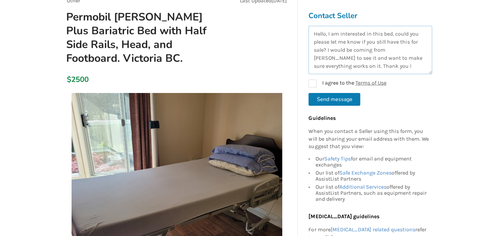
click at [363, 70] on textarea "Hello, I am interested in this bed, could you please let me know if you still h…" at bounding box center [371, 50] width 124 height 48
type textarea "Hello, I am interested in this bed, could you please let me know if you still h…"
click at [328, 84] on label "I agree to the Terms of Use" at bounding box center [348, 84] width 78 height 8
checkbox input "true"
click at [352, 67] on textarea "Hello, I am interested in this bed, could you please let me know if you still h…" at bounding box center [371, 50] width 124 height 48
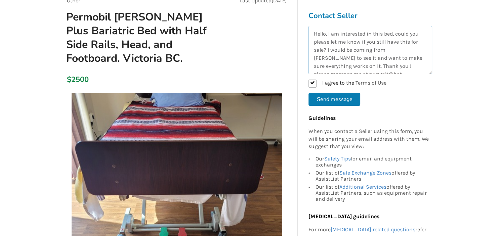
scroll to position [3, 0]
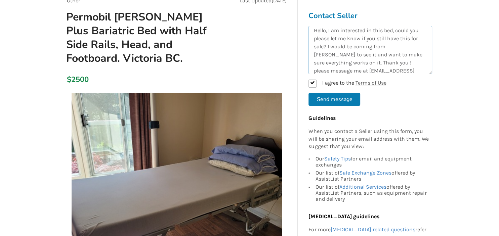
click at [355, 63] on textarea "Hello, I am interested in this bed, could you please let me know if you still h…" at bounding box center [371, 50] width 124 height 48
click at [0, 0] on lt-span "P lease" at bounding box center [0, 0] width 0 height 0
type textarea "Hello, I am interested in this bed, could you please let me know if you still h…"
click at [344, 101] on button "Send message" at bounding box center [335, 99] width 52 height 13
checkbox input "false"
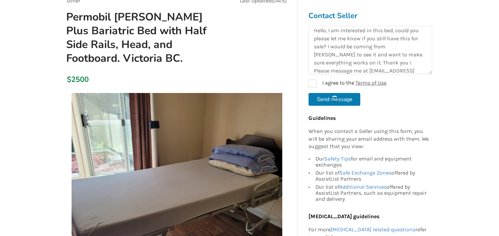
scroll to position [0, 0]
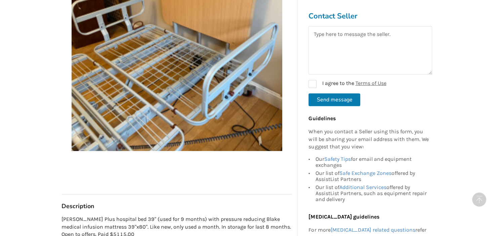
scroll to position [248, 0]
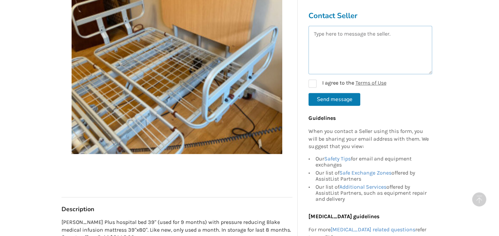
click at [378, 45] on textarea at bounding box center [371, 50] width 124 height 48
paste textarea "[PERSON_NAME][GEOGRAPHIC_DATA] Bed"
drag, startPoint x: 371, startPoint y: 39, endPoint x: 240, endPoint y: 18, distance: 133.1
click at [309, 26] on textarea "[PERSON_NAME][GEOGRAPHIC_DATA] Bed" at bounding box center [371, 50] width 124 height 48
click at [327, 42] on textarea "Hello, Do you happen to know the weight capasity of this bed?" at bounding box center [371, 50] width 124 height 48
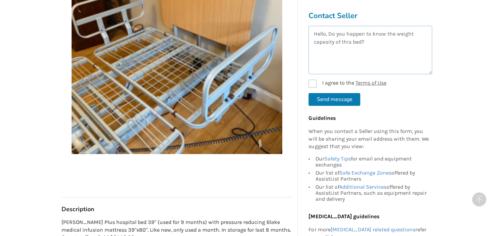
click at [0, 0] on lt-span "capa c ity" at bounding box center [0, 0] width 0 height 0
click at [367, 41] on textarea "Hello, Do you happen to know the weight capacity of this bed?" at bounding box center [371, 50] width 124 height 48
click at [401, 42] on textarea "Hello, Do you happen to know the weight capacity of this bed? I am very intrest…" at bounding box center [371, 50] width 124 height 48
click at [0, 0] on lt-span "int e rested" at bounding box center [0, 0] width 0 height 0
click at [365, 43] on textarea "Hello, Do you happen to know the weight capacity of this bed? I am very interes…" at bounding box center [371, 50] width 124 height 48
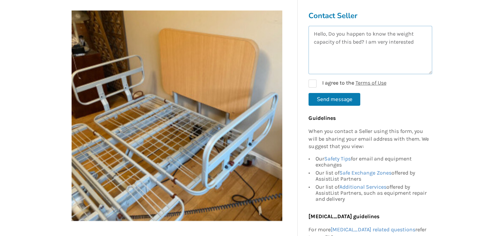
scroll to position [177, 0]
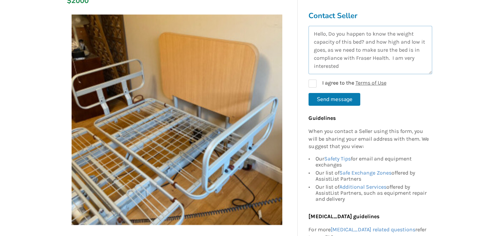
click at [351, 67] on textarea "Hello, Do you happen to know the weight capacity of this bed? and how high and …" at bounding box center [371, 50] width 124 height 48
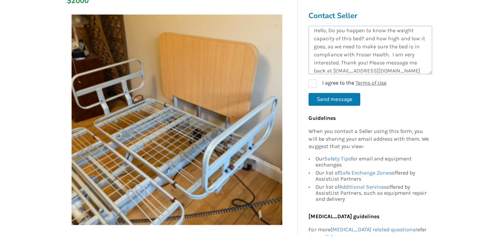
click at [370, 38] on textarea "Hello, Do you happen to know the weight capacity of this bed? and how high and …" at bounding box center [371, 50] width 124 height 48
click at [0, 0] on lt-span "A nd" at bounding box center [0, 0] width 0 height 0
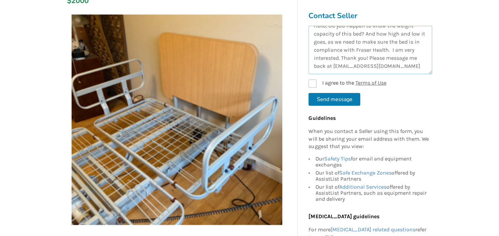
type textarea "Hello, Do you happen to know the weight capacity of this bed? And how high and …"
click at [329, 85] on label "I agree to the Terms of Use" at bounding box center [348, 84] width 78 height 8
drag, startPoint x: 395, startPoint y: 71, endPoint x: 301, endPoint y: 17, distance: 108.1
click at [309, 26] on textarea "Hello, Do you happen to know the weight capacity of this bed? And how high and …" at bounding box center [371, 50] width 124 height 48
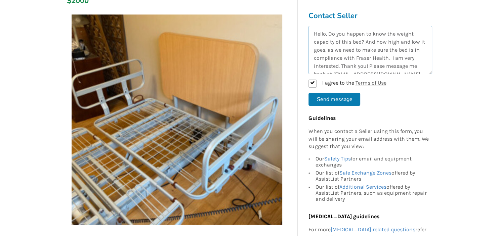
click at [368, 44] on textarea "Hello, Do you happen to know the weight capacity of this bed? And how high and …" at bounding box center [371, 50] width 124 height 48
click at [339, 97] on button "Send message" at bounding box center [335, 99] width 52 height 13
checkbox input "false"
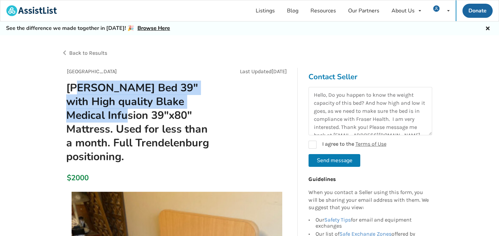
drag, startPoint x: 77, startPoint y: 84, endPoint x: 128, endPoint y: 114, distance: 58.6
click at [128, 114] on h1 "[PERSON_NAME] Bed 39" with High quality Blake Medical Infusion 39"x80" Mattress…" at bounding box center [140, 122] width 159 height 83
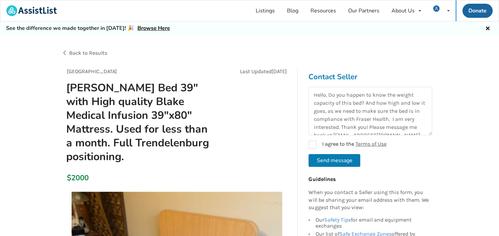
click at [135, 118] on h1 "[PERSON_NAME] Bed 39" with High quality Blake Medical Infusion 39"x80" Mattress…" at bounding box center [140, 122] width 159 height 83
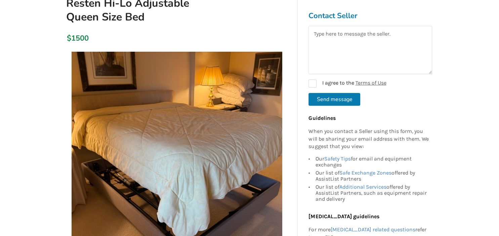
scroll to position [71, 0]
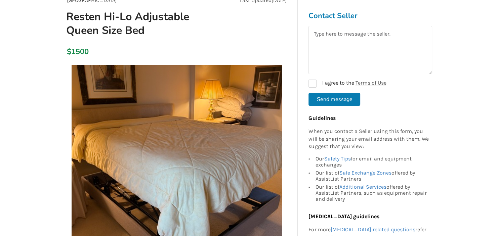
click at [199, 109] on img at bounding box center [177, 170] width 211 height 211
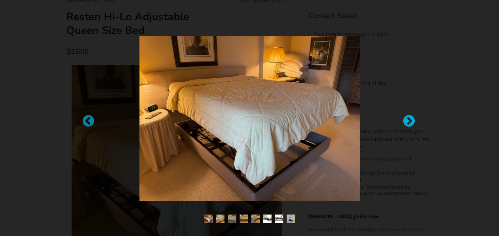
click at [409, 119] on div at bounding box center [405, 118] width 7 height 7
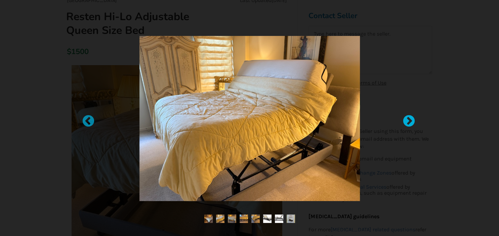
click at [408, 119] on div at bounding box center [405, 118] width 7 height 7
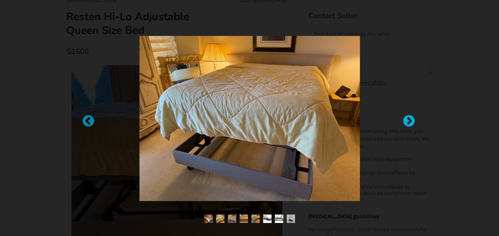
click at [408, 122] on div at bounding box center [405, 118] width 7 height 7
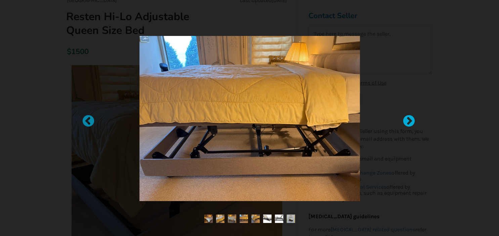
click at [409, 120] on div at bounding box center [405, 118] width 7 height 7
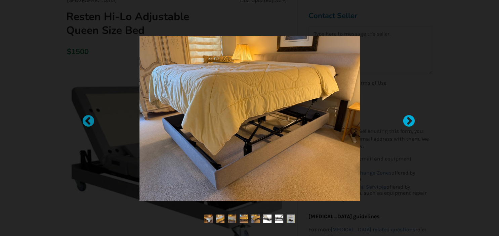
click at [407, 118] on div at bounding box center [405, 118] width 7 height 7
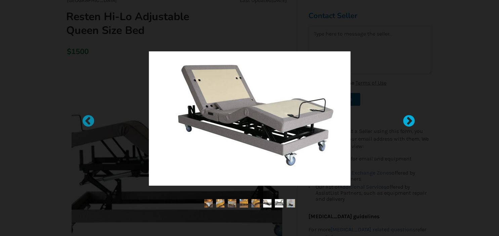
click at [404, 120] on div at bounding box center [405, 118] width 7 height 7
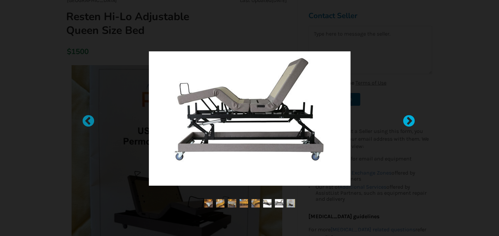
click at [408, 121] on div at bounding box center [405, 118] width 7 height 7
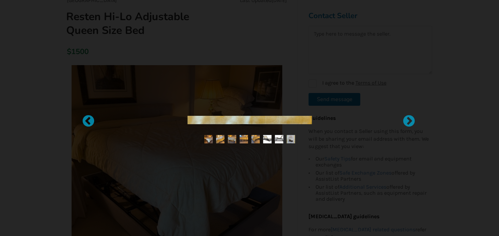
click at [443, 57] on div at bounding box center [249, 118] width 499 height 236
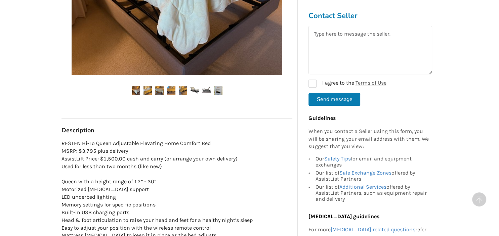
scroll to position [284, 0]
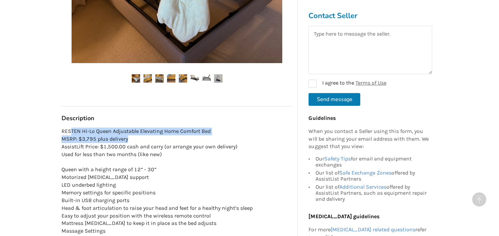
drag, startPoint x: 70, startPoint y: 130, endPoint x: 210, endPoint y: 139, distance: 140.5
click at [210, 139] on p "RESTEN Hi-Lo Queen Adjustable Elevating Home Comfort Bed MSRP: $3,795 plus deli…" at bounding box center [177, 193] width 231 height 131
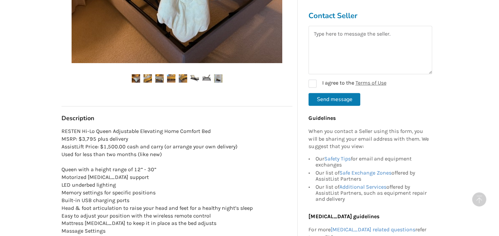
click at [211, 151] on p "RESTEN Hi-Lo Queen Adjustable Elevating Home Comfort Bed MSRP: $3,795 plus deli…" at bounding box center [177, 193] width 231 height 131
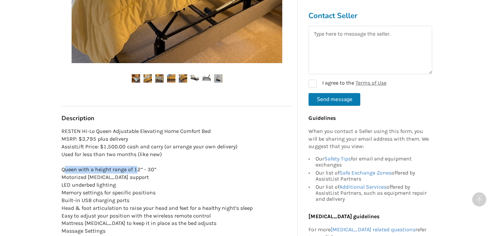
drag, startPoint x: 66, startPoint y: 169, endPoint x: 138, endPoint y: 169, distance: 72.6
click at [138, 169] on p "RESTEN Hi-Lo Queen Adjustable Elevating Home Comfort Bed MSRP: $3,795 plus deli…" at bounding box center [177, 193] width 231 height 131
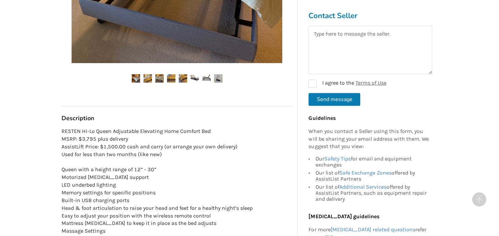
click at [151, 170] on p "RESTEN Hi-Lo Queen Adjustable Elevating Home Comfort Bed MSRP: $3,795 plus deli…" at bounding box center [177, 193] width 231 height 131
drag, startPoint x: 99, startPoint y: 168, endPoint x: 138, endPoint y: 171, distance: 39.1
click at [138, 171] on p "RESTEN Hi-Lo Queen Adjustable Elevating Home Comfort Bed MSRP: $3,795 plus deli…" at bounding box center [177, 193] width 231 height 131
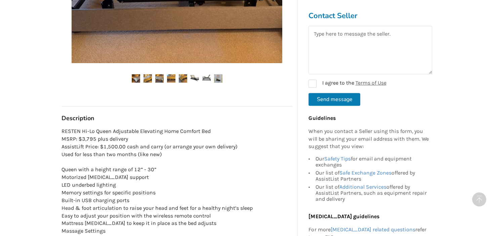
click at [156, 175] on p "RESTEN Hi-Lo Queen Adjustable Elevating Home Comfort Bed MSRP: $3,795 plus deli…" at bounding box center [177, 193] width 231 height 131
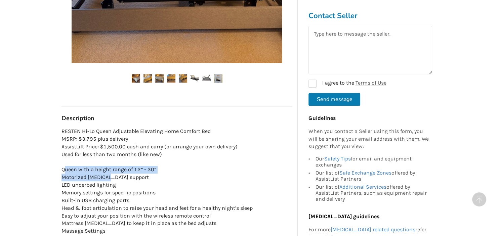
drag, startPoint x: 66, startPoint y: 169, endPoint x: 118, endPoint y: 176, distance: 52.2
click at [113, 173] on p "RESTEN Hi-Lo Queen Adjustable Elevating Home Comfort Bed MSRP: $3,795 plus deli…" at bounding box center [177, 193] width 231 height 131
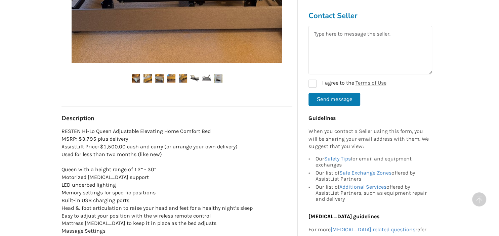
click at [120, 187] on p "RESTEN Hi-Lo Queen Adjustable Elevating Home Comfort Bed MSRP: $3,795 plus deli…" at bounding box center [177, 193] width 231 height 131
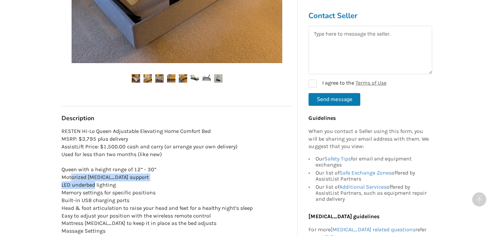
drag, startPoint x: 71, startPoint y: 178, endPoint x: 120, endPoint y: 186, distance: 49.7
click at [116, 184] on p "RESTEN Hi-Lo Queen Adjustable Elevating Home Comfort Bed MSRP: $3,795 plus deli…" at bounding box center [177, 193] width 231 height 131
click at [124, 196] on p "RESTEN Hi-Lo Queen Adjustable Elevating Home Comfort Bed MSRP: $3,795 plus deli…" at bounding box center [177, 193] width 231 height 131
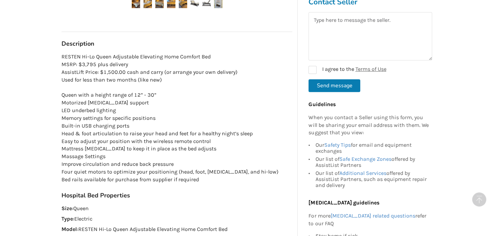
scroll to position [355, 0]
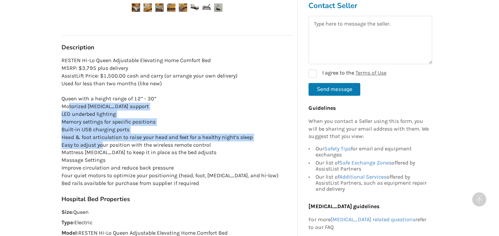
drag, startPoint x: 72, startPoint y: 106, endPoint x: 122, endPoint y: 143, distance: 62.1
click at [122, 143] on p "RESTEN Hi-Lo Queen Adjustable Elevating Home Comfort Bed MSRP: $3,795 plus deli…" at bounding box center [177, 122] width 231 height 131
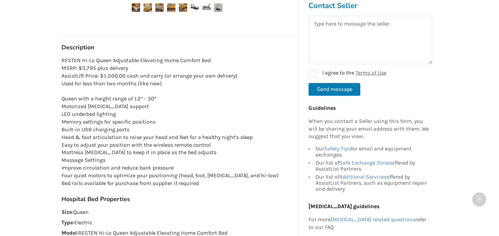
click at [191, 155] on p "RESTEN Hi-Lo Queen Adjustable Elevating Home Comfort Bed MSRP: $3,795 plus deli…" at bounding box center [177, 122] width 231 height 131
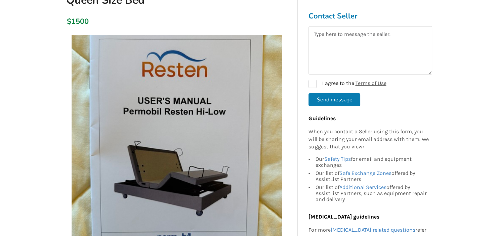
scroll to position [177, 0]
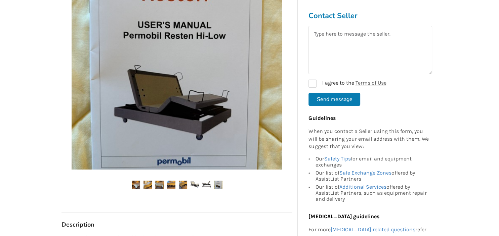
click at [134, 184] on img at bounding box center [136, 185] width 8 height 8
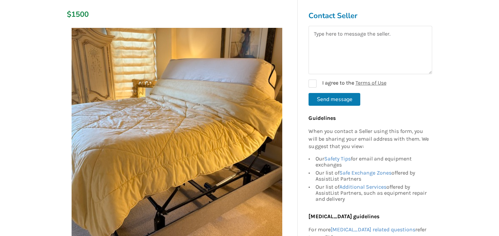
scroll to position [107, 0]
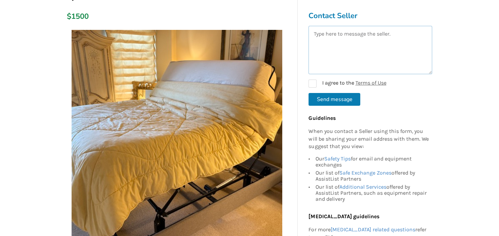
click at [338, 55] on textarea at bounding box center [371, 50] width 124 height 48
paste textarea "[PERSON_NAME][GEOGRAPHIC_DATA] Bed"
type textarea "[PERSON_NAME][GEOGRAPHIC_DATA] Bed"
drag, startPoint x: 375, startPoint y: 49, endPoint x: 184, endPoint y: 26, distance: 192.6
click at [309, 26] on textarea "[PERSON_NAME][GEOGRAPHIC_DATA] Bed" at bounding box center [371, 50] width 124 height 48
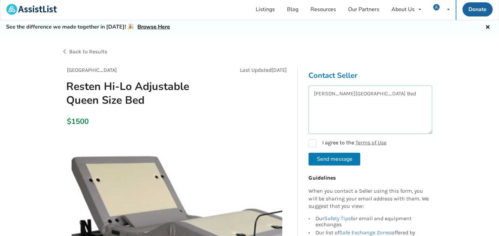
scroll to position [36, 0]
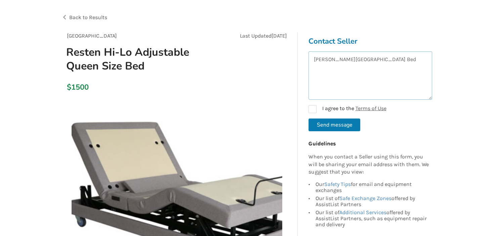
drag, startPoint x: 397, startPoint y: 60, endPoint x: 245, endPoint y: 55, distance: 152.0
click at [309, 55] on textarea "[PERSON_NAME][GEOGRAPHIC_DATA] Bed" at bounding box center [371, 75] width 124 height 48
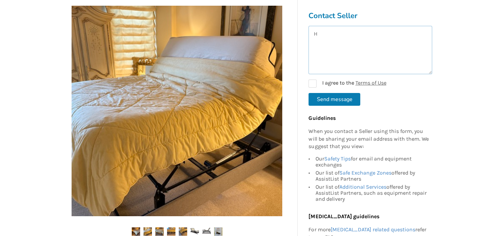
scroll to position [142, 0]
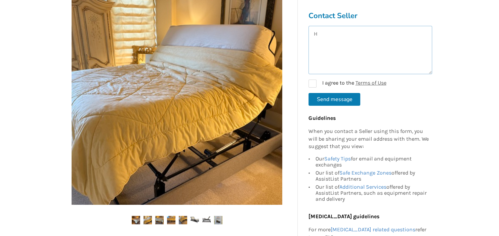
type textarea "H"
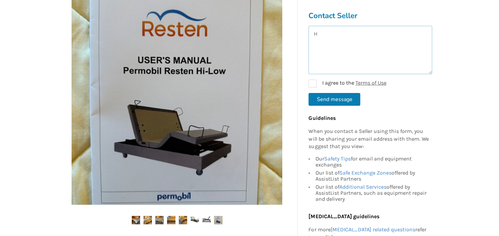
click at [371, 49] on textarea "H" at bounding box center [371, 50] width 124 height 48
